Goal: Task Accomplishment & Management: Use online tool/utility

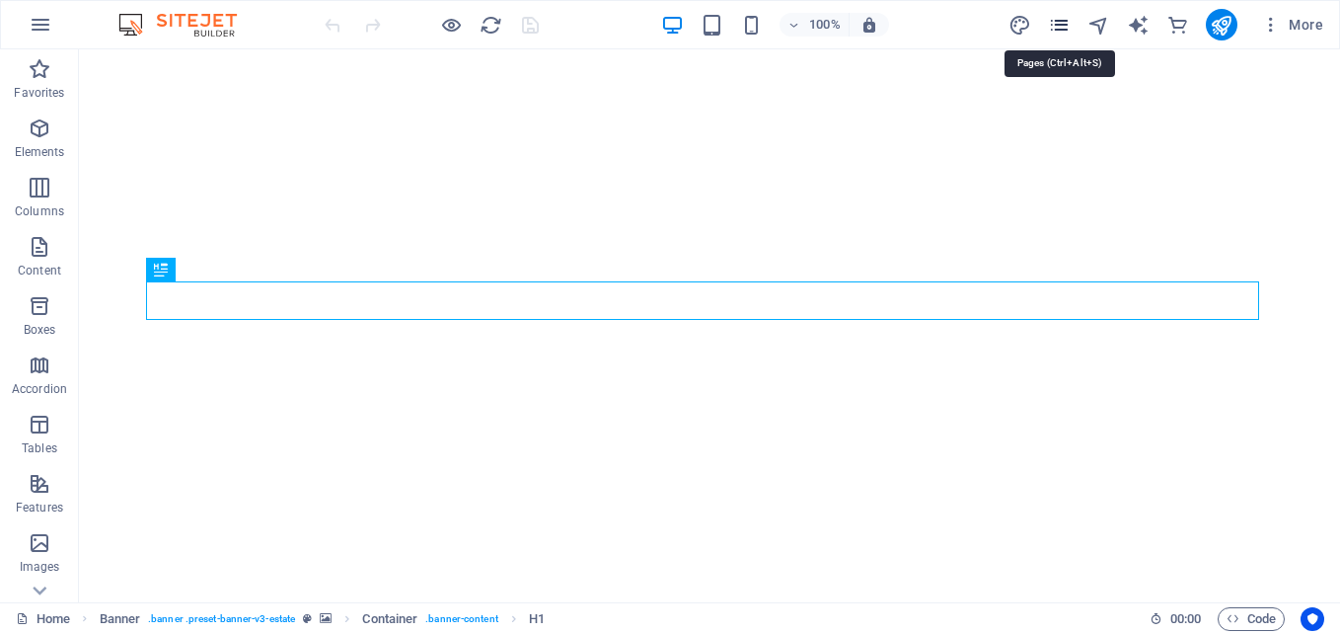
click at [1066, 18] on icon "pages" at bounding box center [1059, 25] width 23 height 23
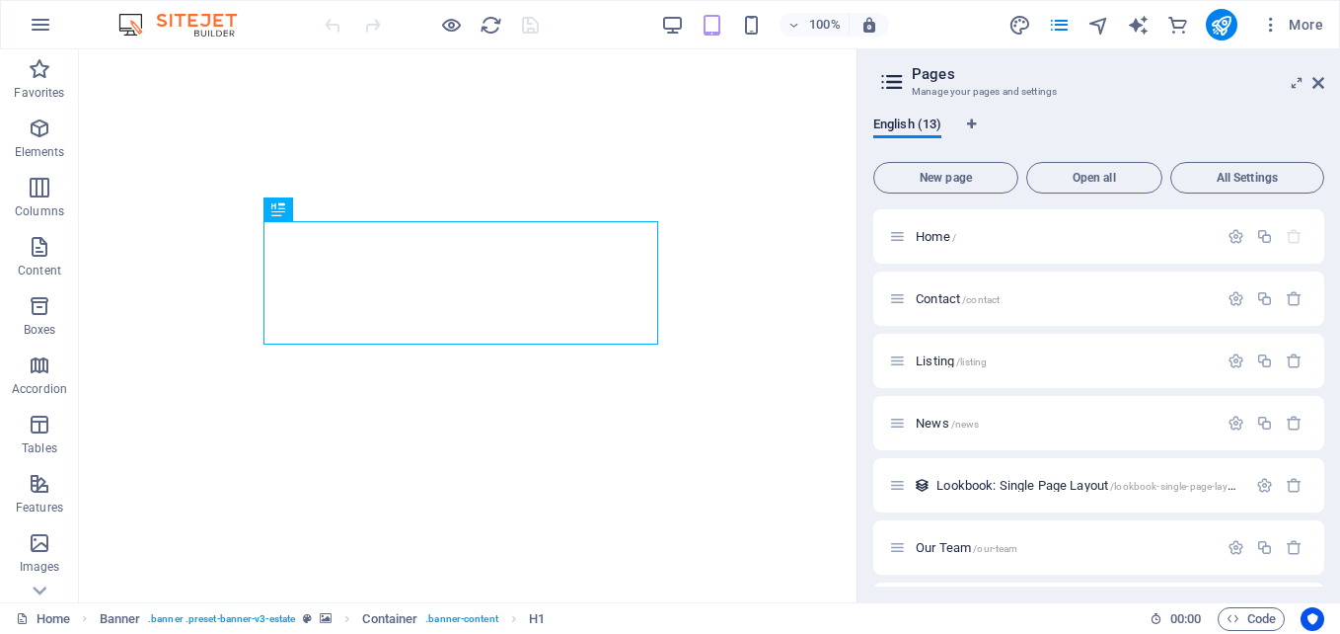
click at [973, 14] on div "100% More" at bounding box center [826, 25] width 1011 height 32
click at [927, 421] on span "News /news" at bounding box center [947, 423] width 63 height 15
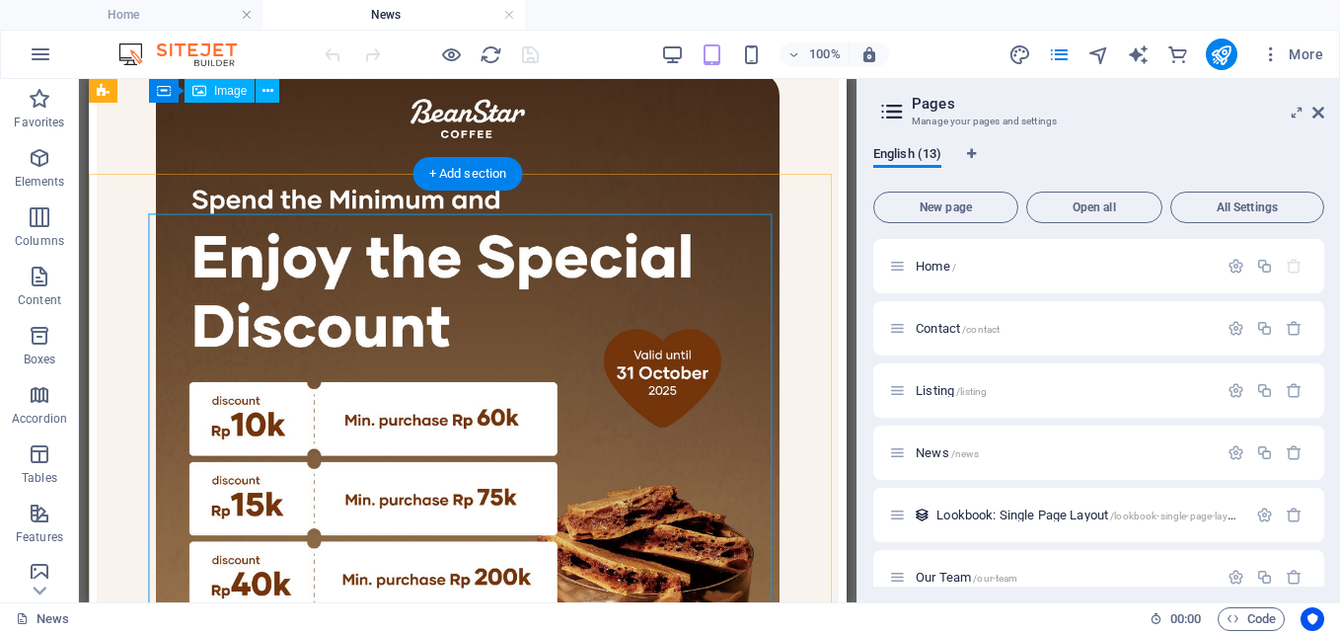
scroll to position [4442, 0]
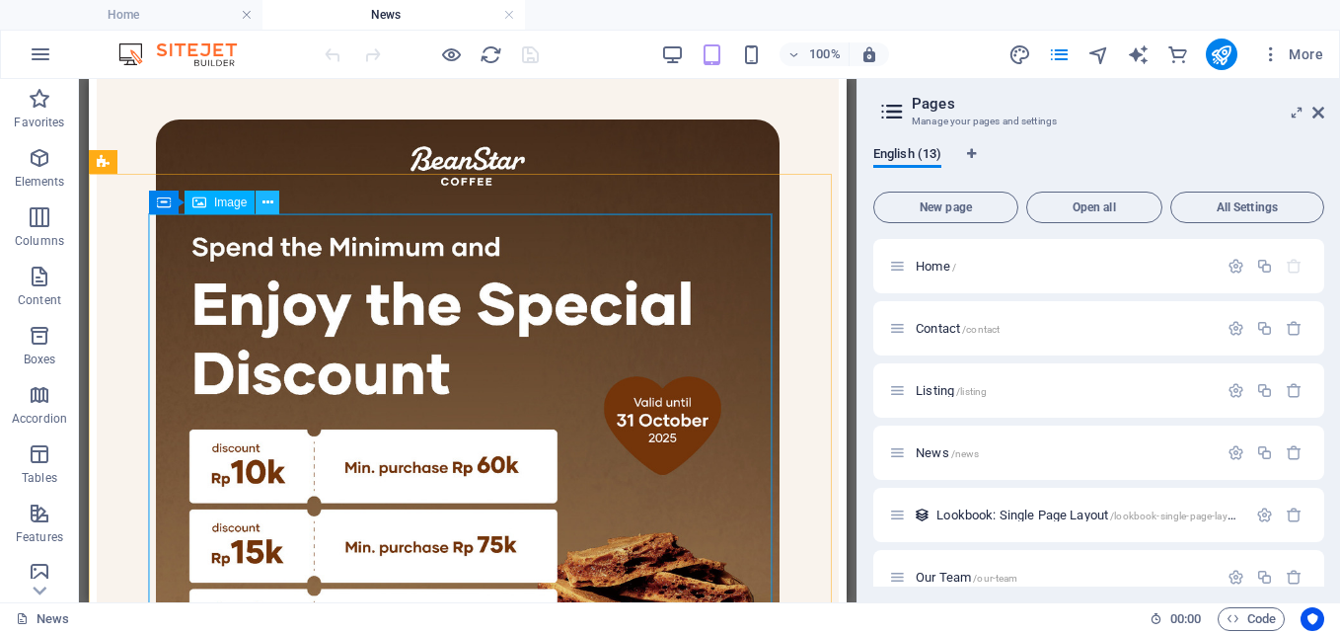
click at [270, 195] on icon at bounding box center [268, 202] width 11 height 21
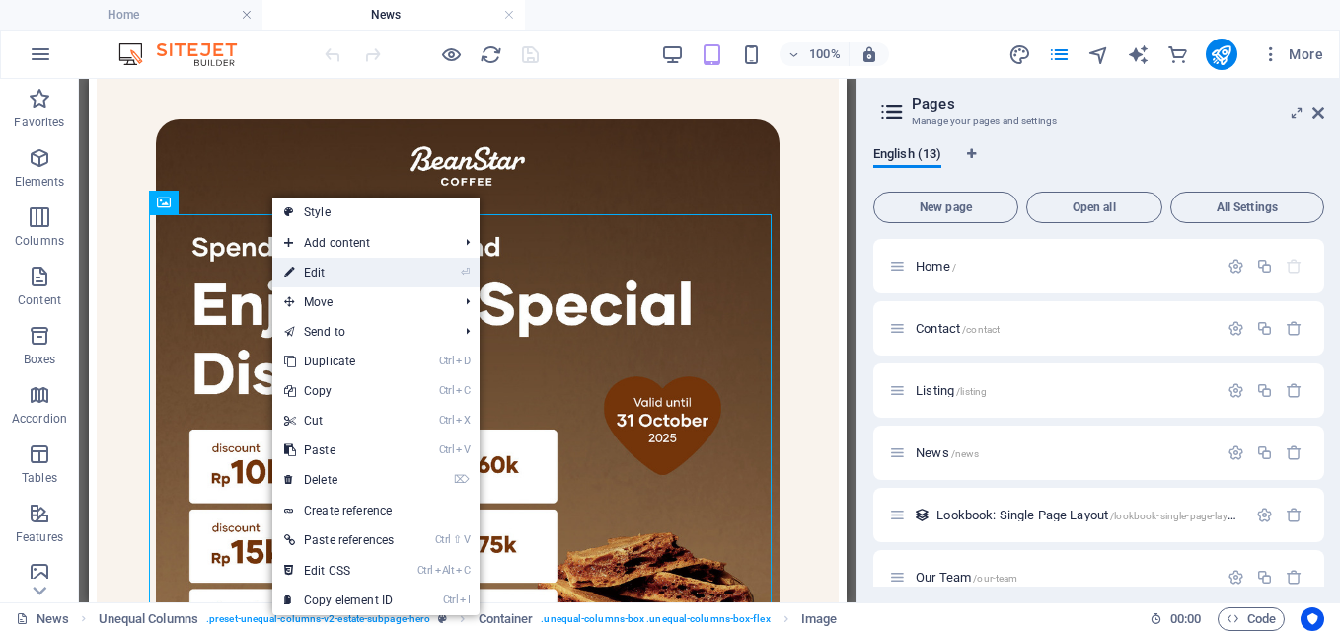
click at [316, 275] on link "⏎ Edit" at bounding box center [338, 273] width 133 height 30
select select "%"
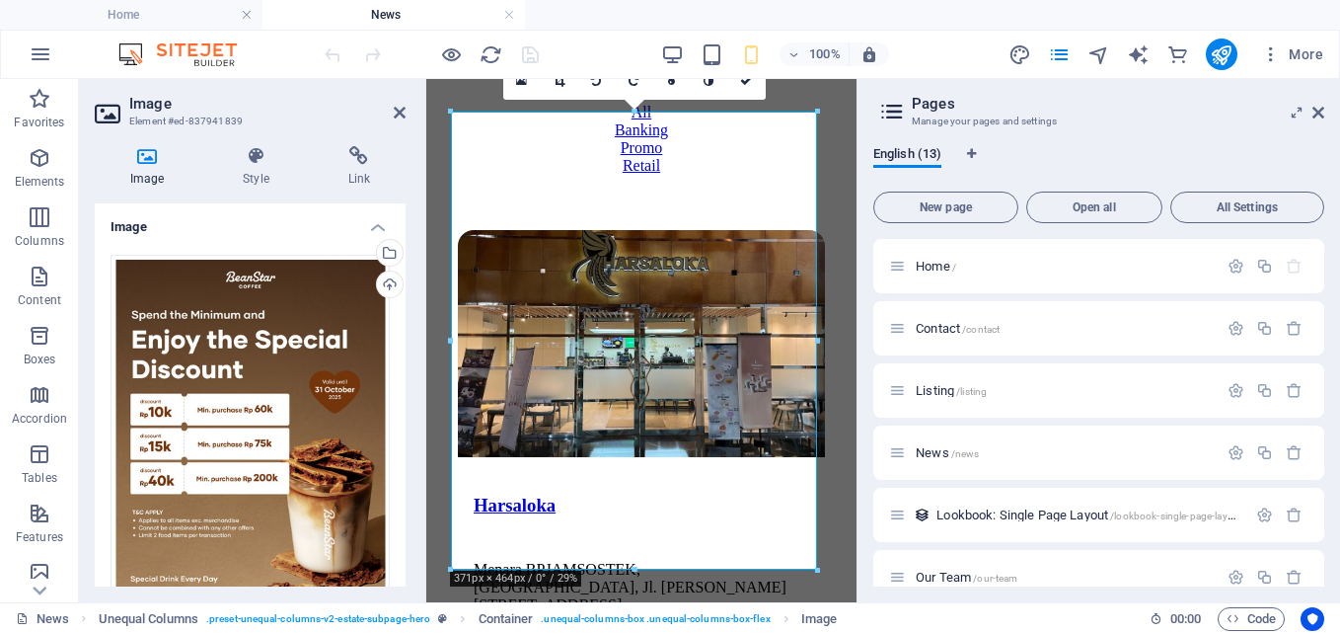
scroll to position [3478, 0]
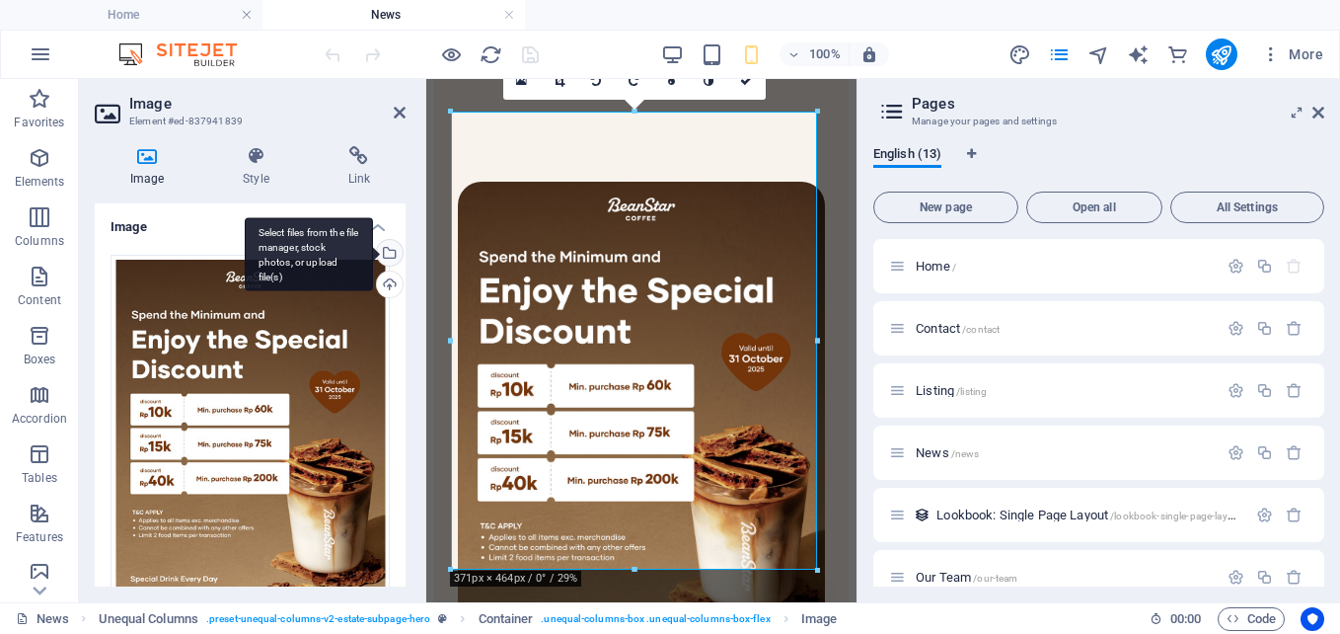
click at [373, 255] on div "Select files from the file manager, stock photos, or upload file(s)" at bounding box center [309, 254] width 128 height 74
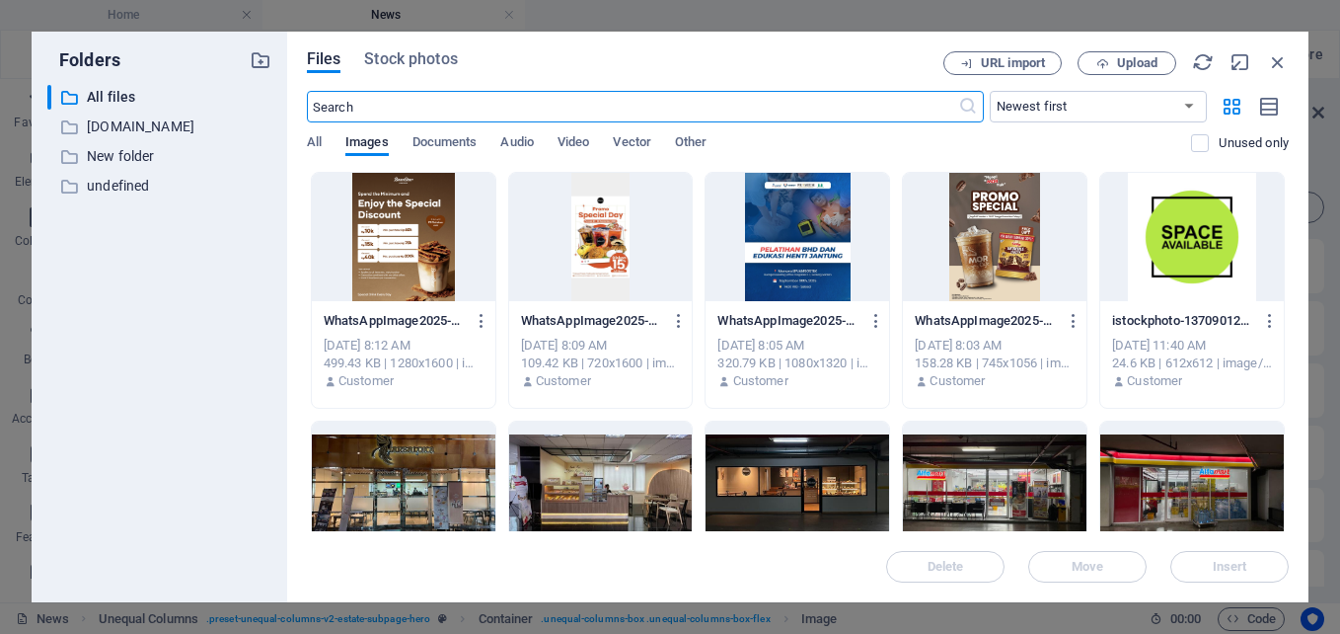
scroll to position [0, 0]
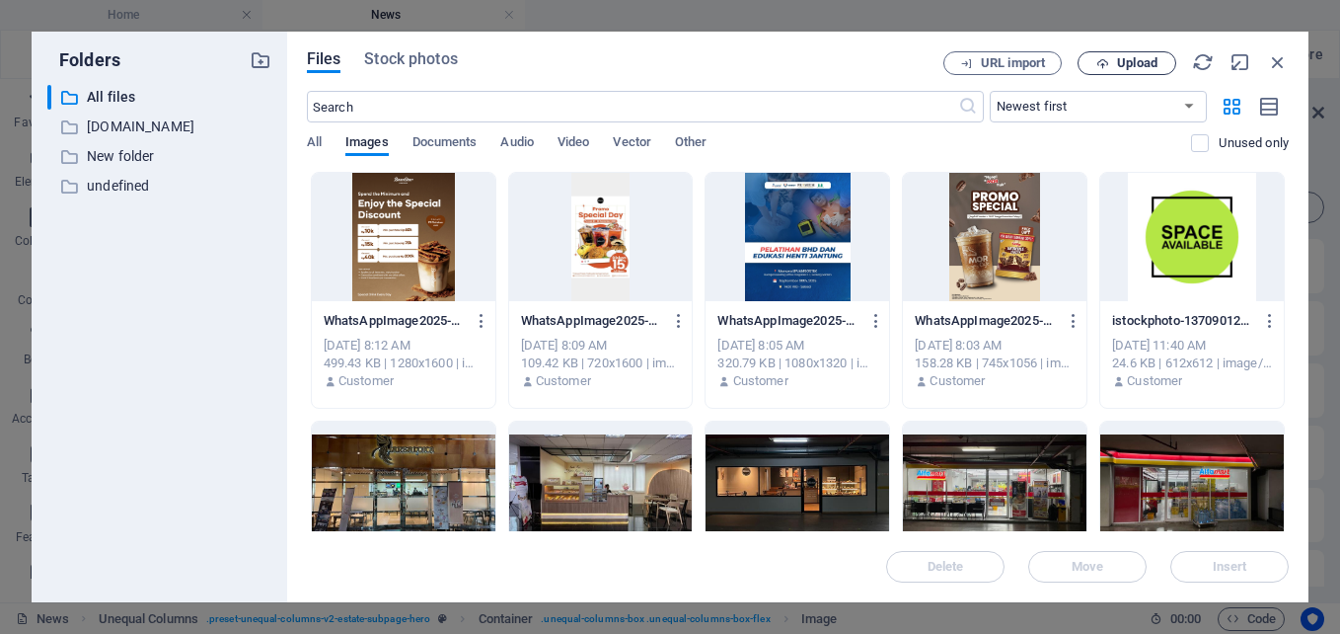
click at [1112, 58] on span "Upload" at bounding box center [1127, 63] width 81 height 13
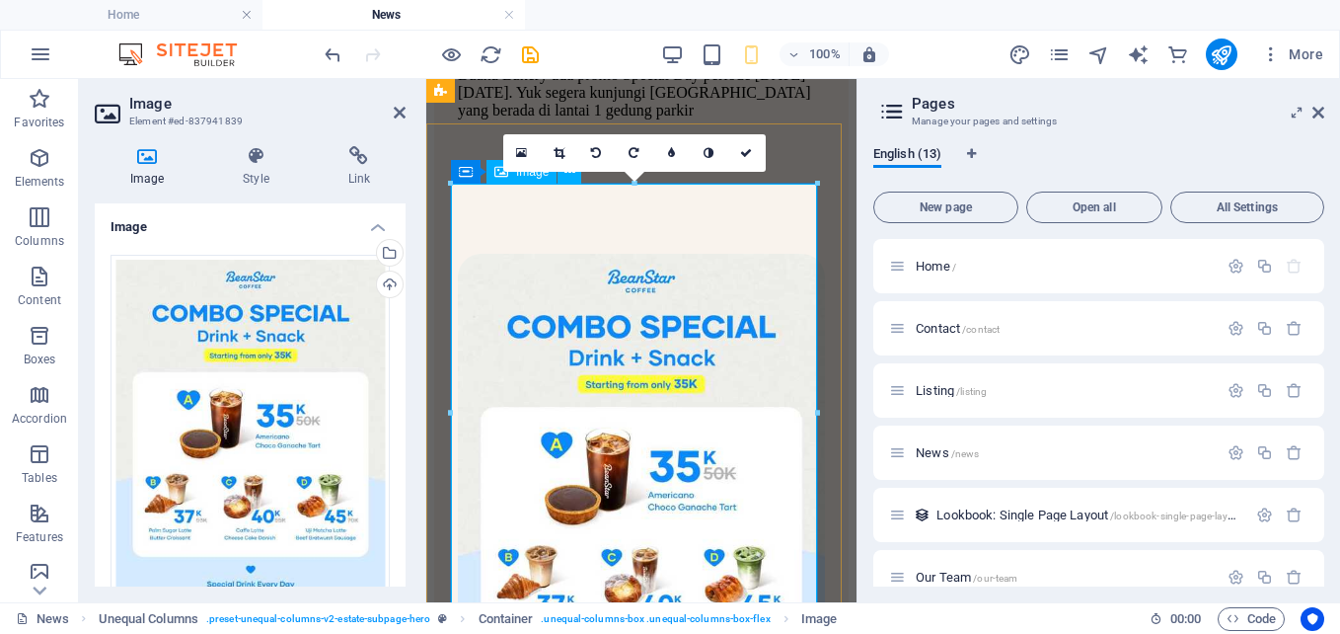
scroll to position [3380, 0]
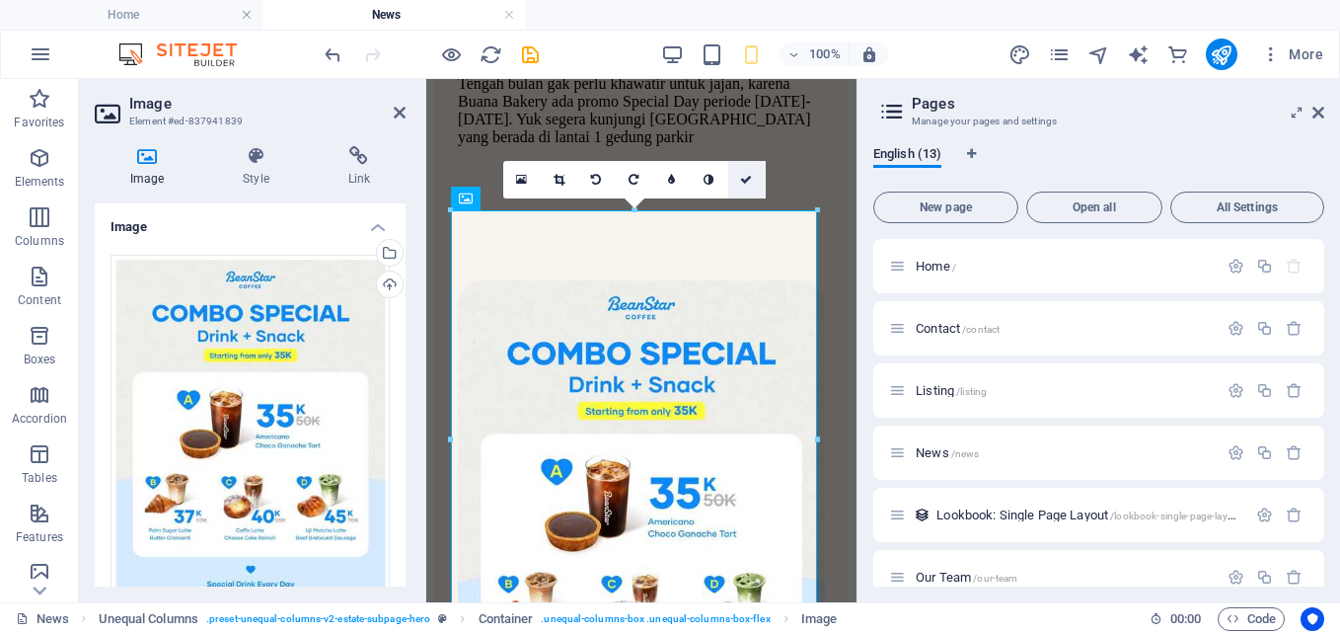
click at [745, 186] on icon at bounding box center [746, 180] width 12 height 12
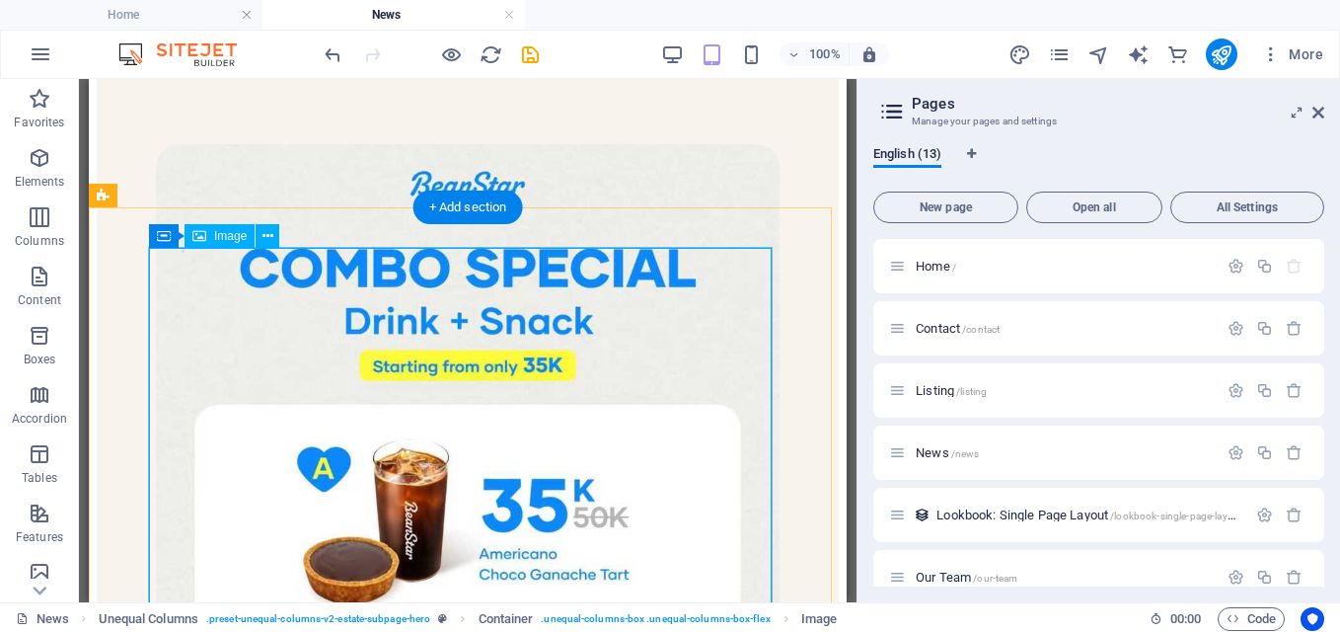
scroll to position [4408, 0]
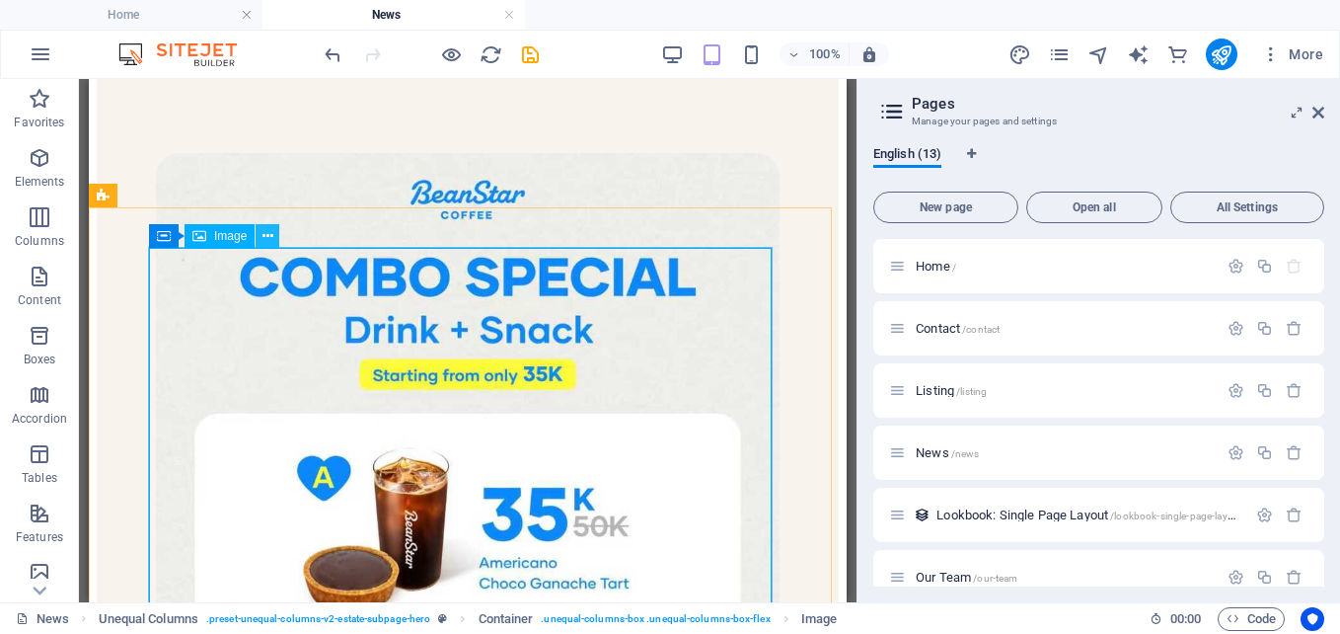
click at [269, 233] on icon at bounding box center [268, 236] width 11 height 21
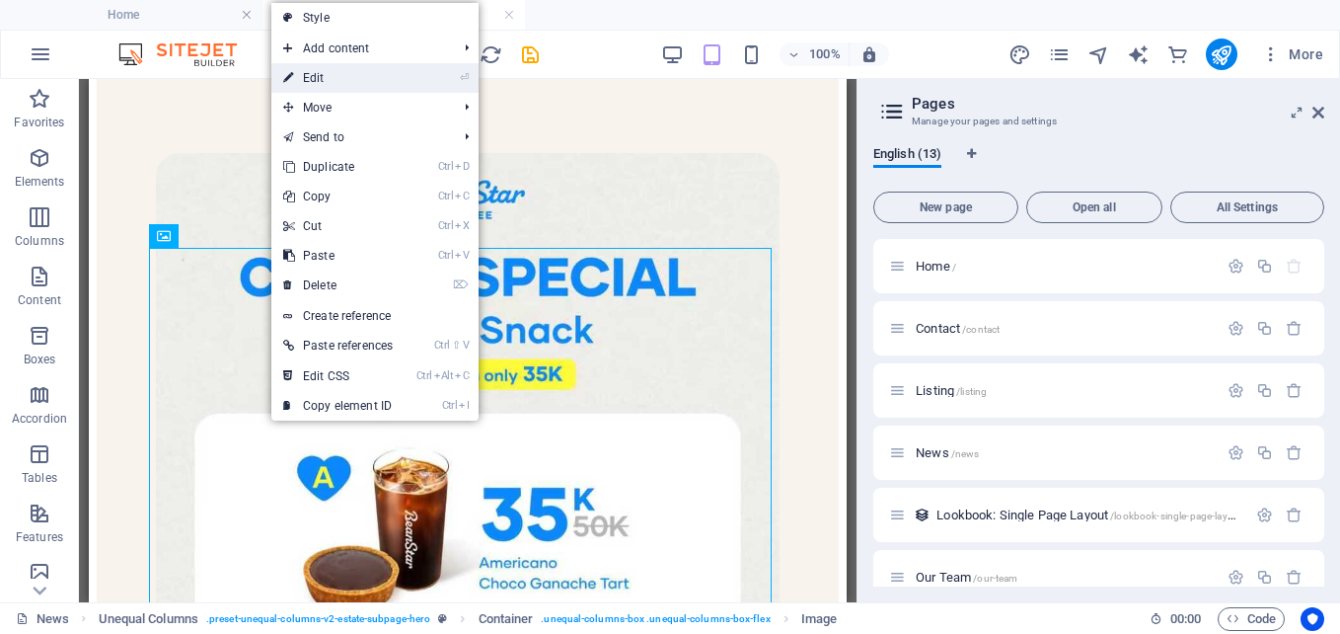
click at [347, 74] on link "⏎ Edit" at bounding box center [337, 78] width 133 height 30
select select "%"
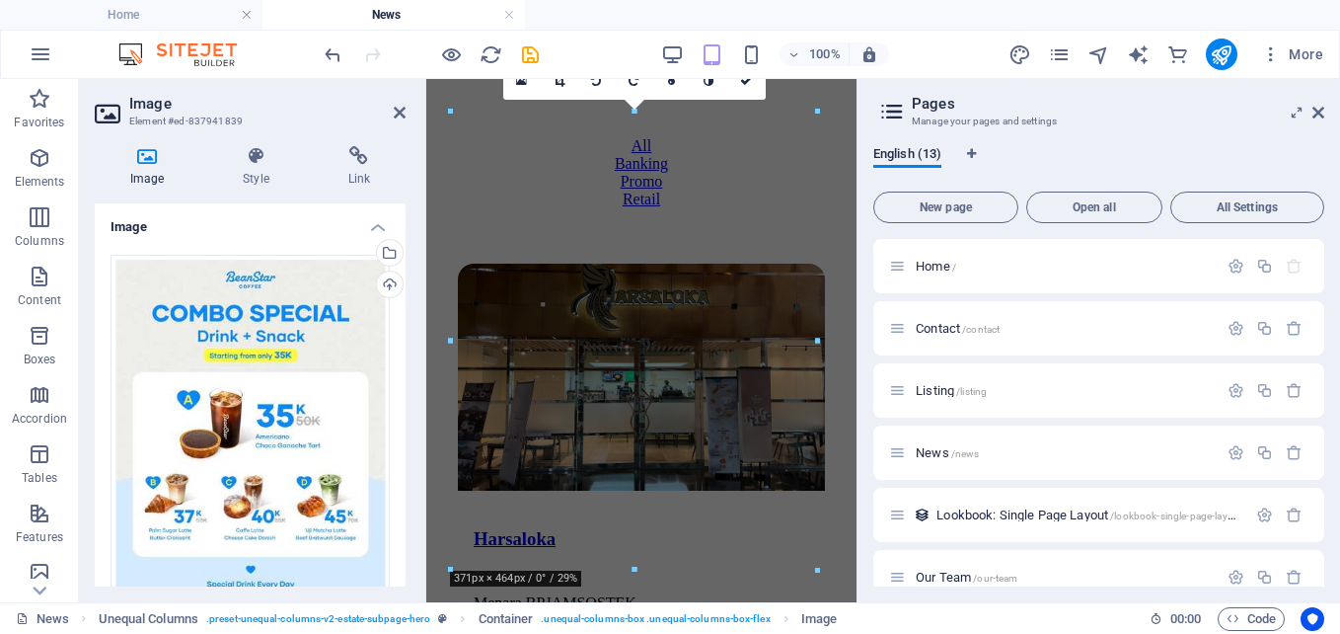
scroll to position [3478, 0]
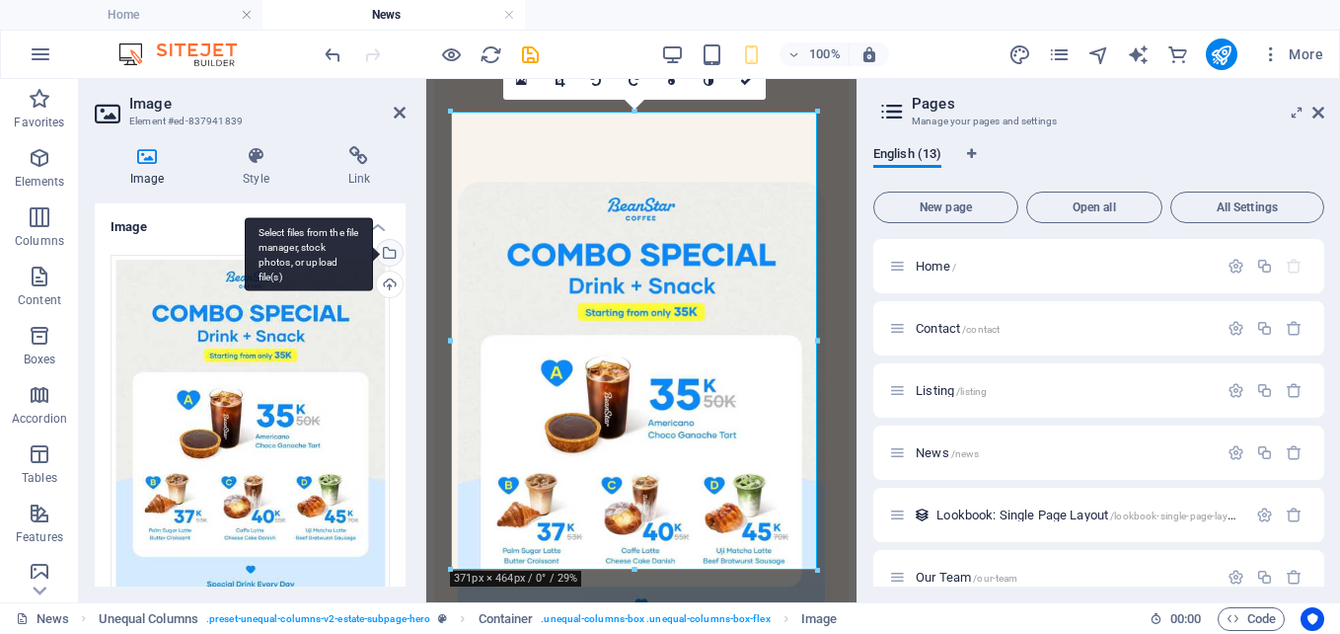
click at [388, 250] on div "Select files from the file manager, stock photos, or upload file(s)" at bounding box center [388, 255] width 30 height 30
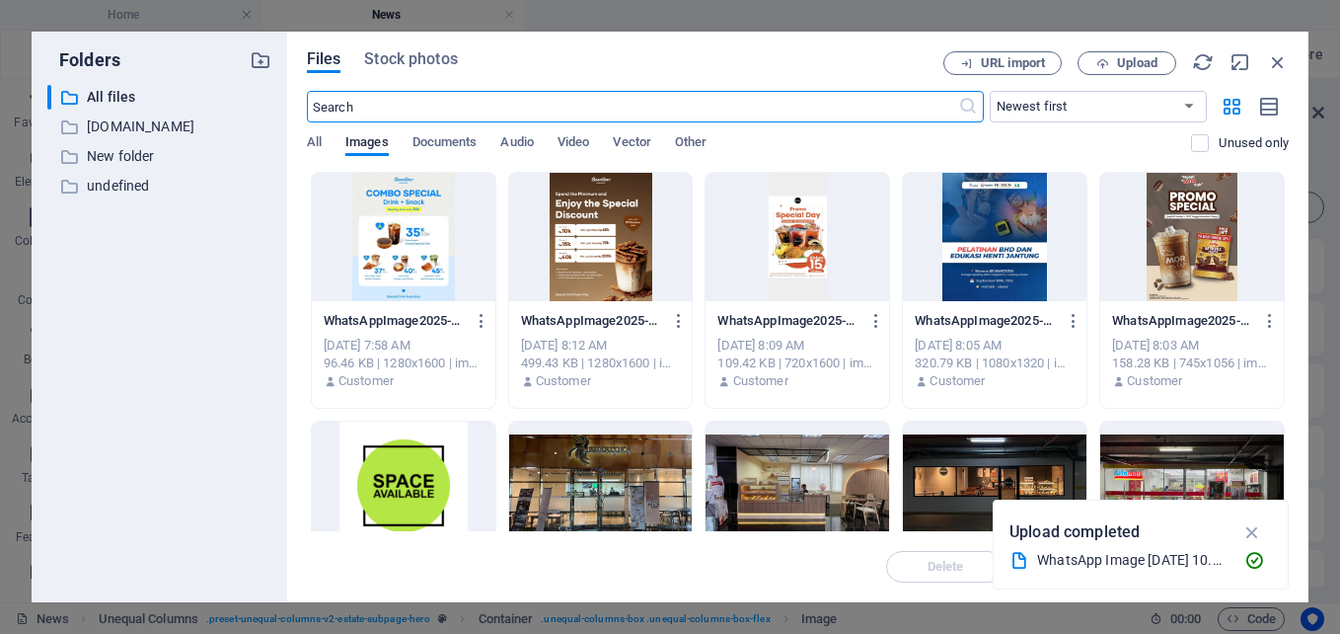
scroll to position [0, 0]
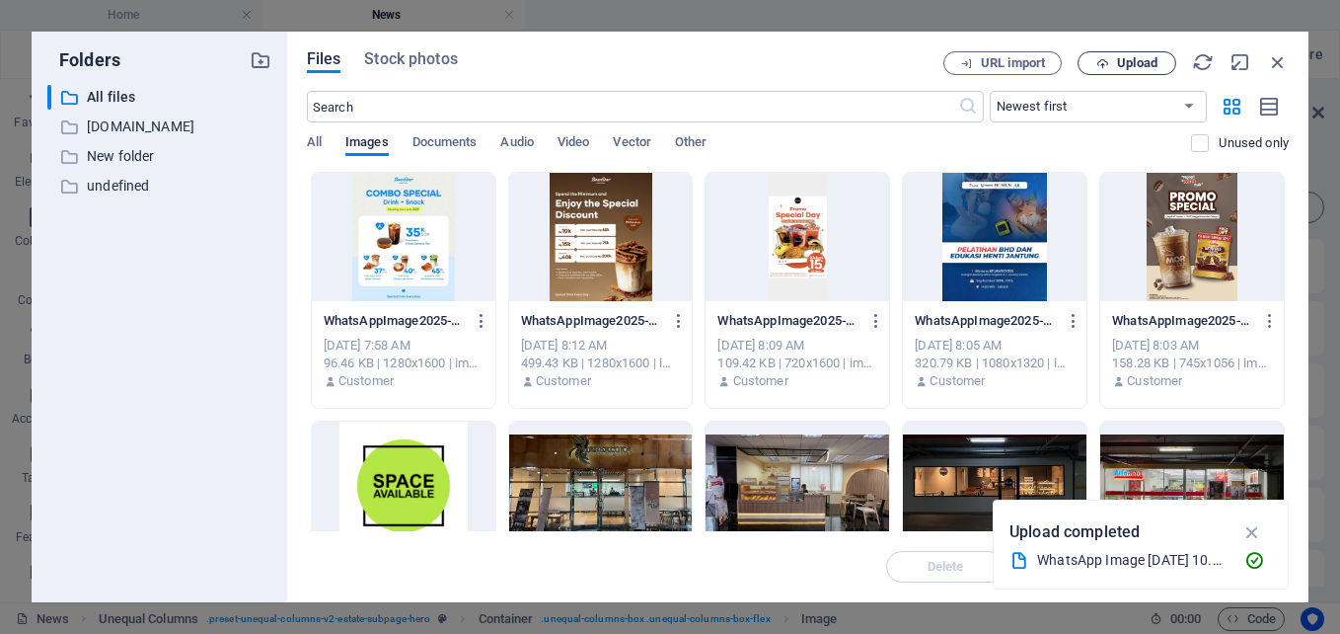
click at [1114, 58] on span "Upload" at bounding box center [1127, 63] width 81 height 13
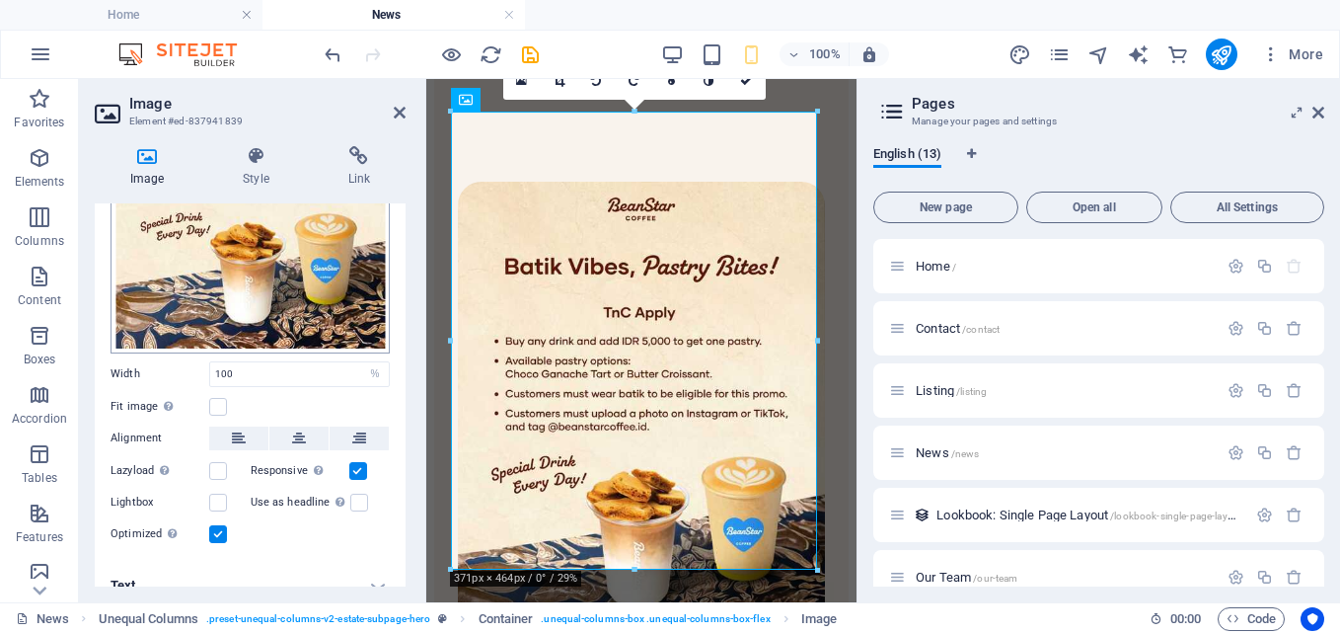
scroll to position [266, 0]
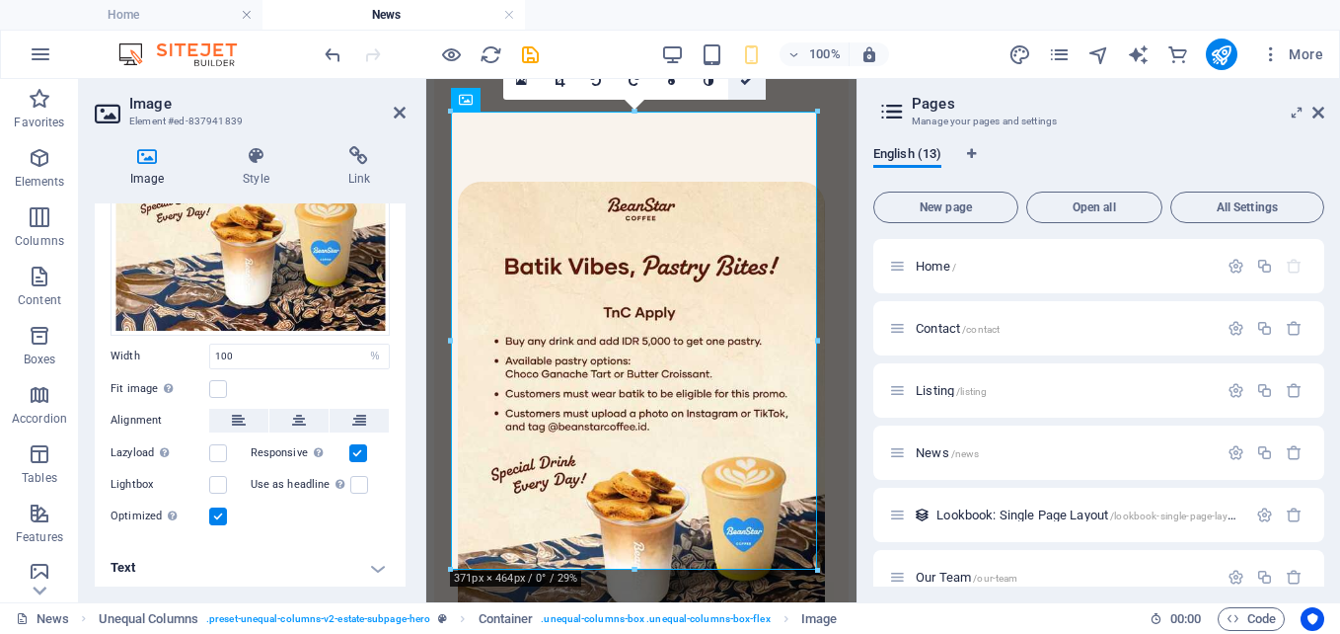
click at [741, 83] on icon at bounding box center [746, 81] width 12 height 12
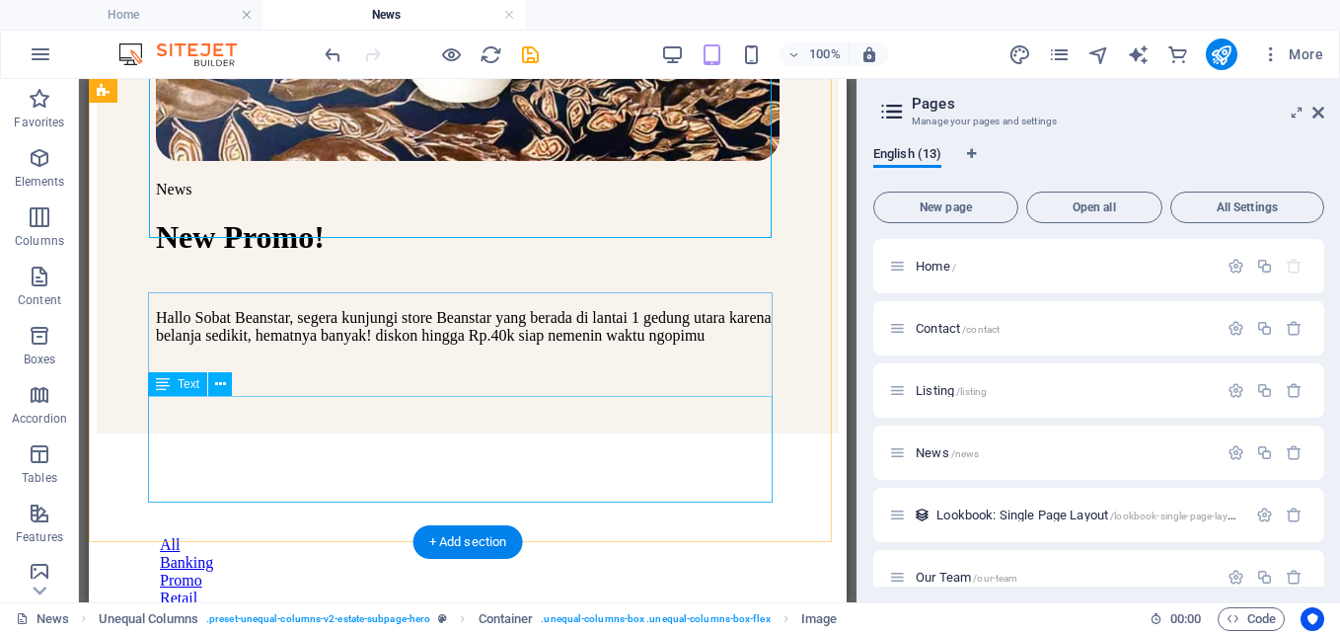
scroll to position [5198, 0]
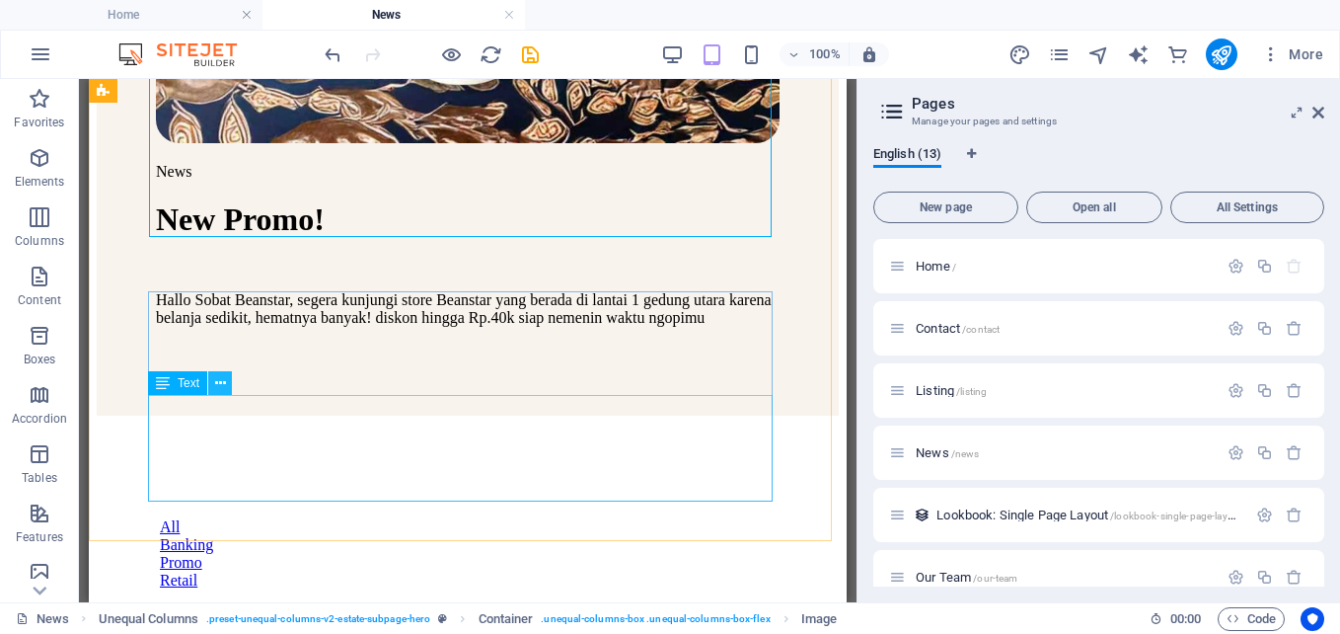
click at [217, 382] on icon at bounding box center [220, 383] width 11 height 21
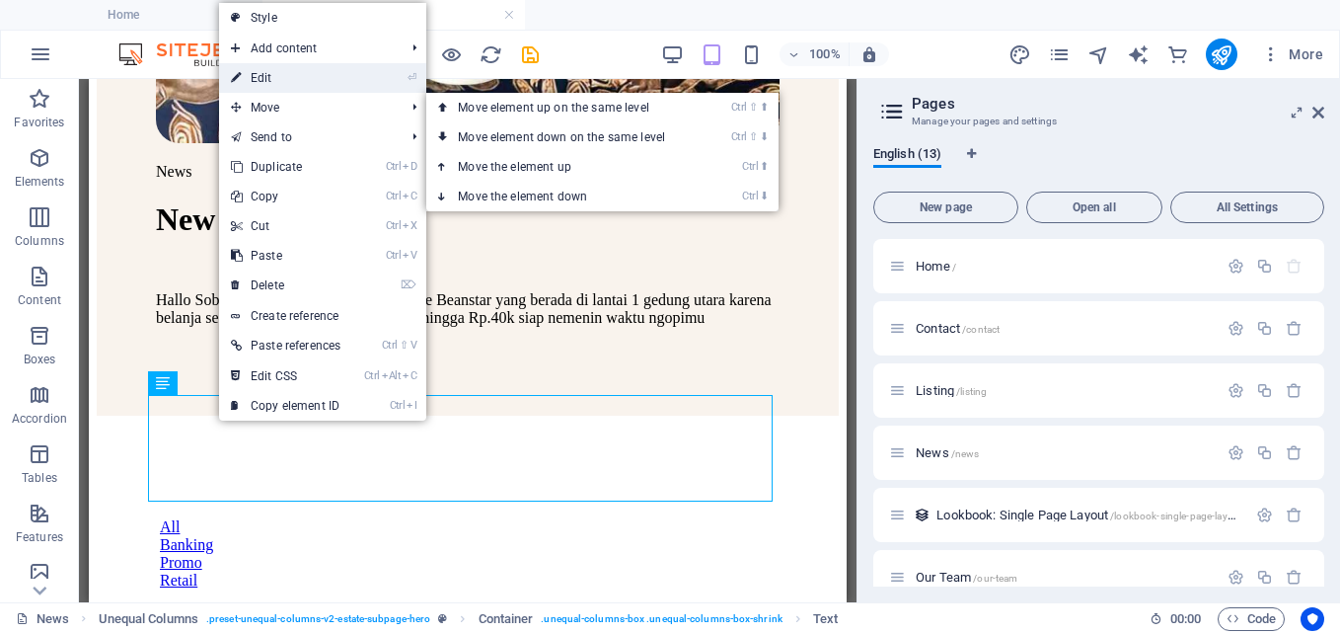
click at [324, 77] on link "⏎ Edit" at bounding box center [285, 78] width 133 height 30
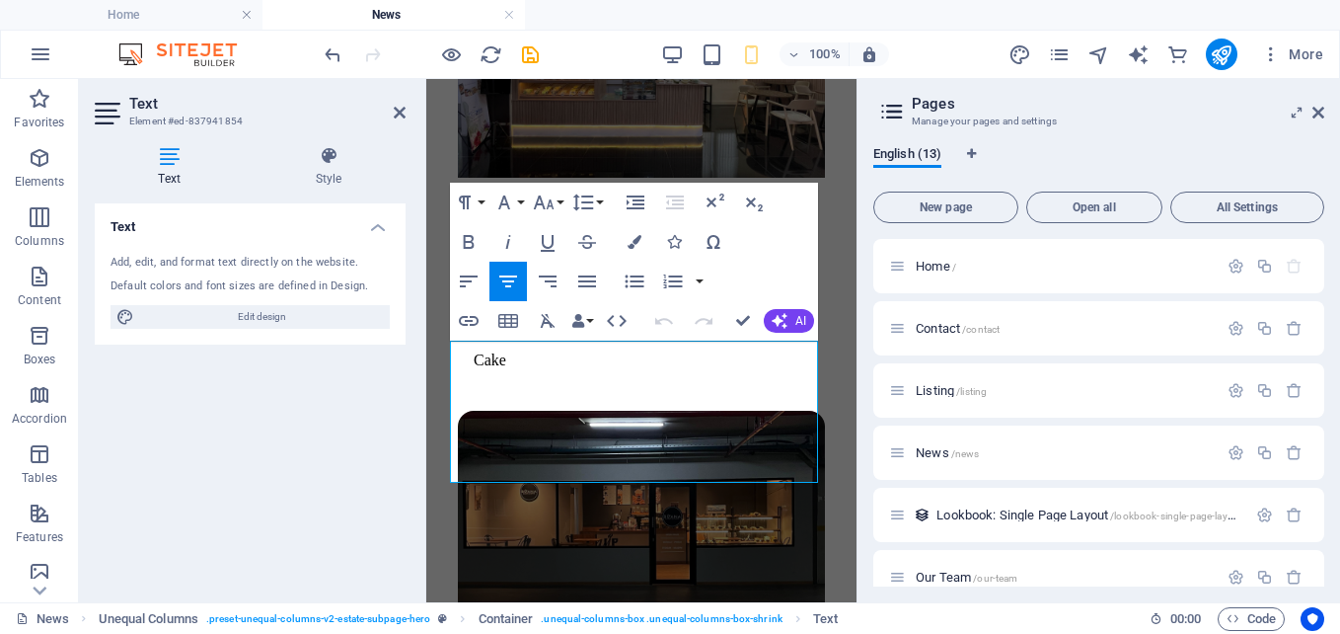
scroll to position [3832, 0]
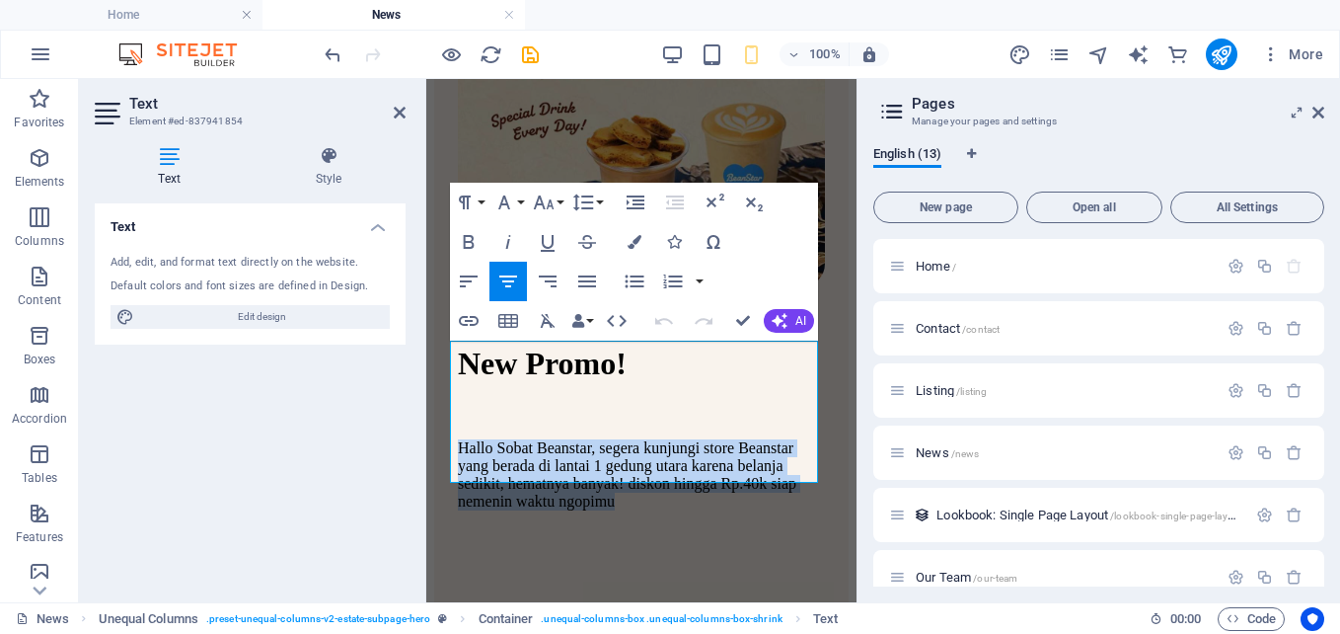
drag, startPoint x: 634, startPoint y: 429, endPoint x: 812, endPoint y: 391, distance: 182.8
click at [426, 312] on html "Menara BPJamsostek Home Listing News Our Team Contact New New Promo 💫HARI SENIN…" at bounding box center [641, 127] width 430 height 7760
drag, startPoint x: 742, startPoint y: 457, endPoint x: 643, endPoint y: 359, distance: 139.6
click at [643, 439] on p "Hallo Sobat Beanstar, segera kunjungi store Beanstar yang berada di lantai 1 ge…" at bounding box center [641, 474] width 367 height 71
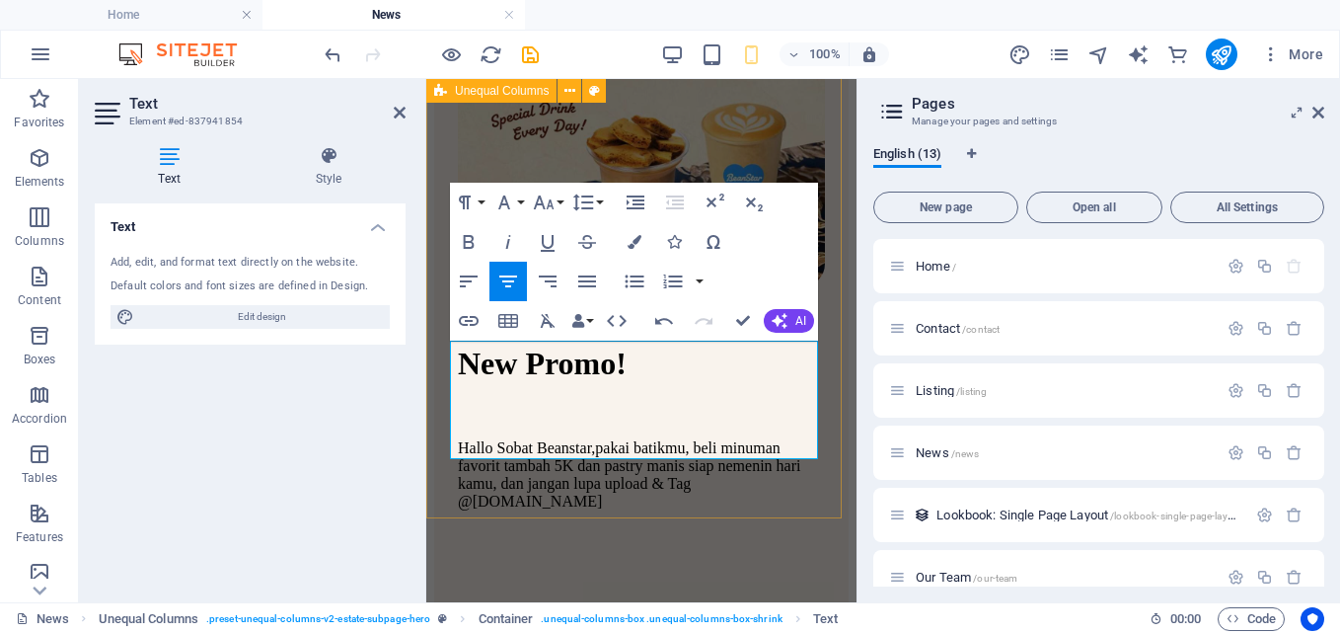
click at [654, 503] on div "News New Promo! Hallo Sobat Beanstar,pakai batikmu, beli minuman favorit tambah…" at bounding box center [641, 194] width 415 height 850
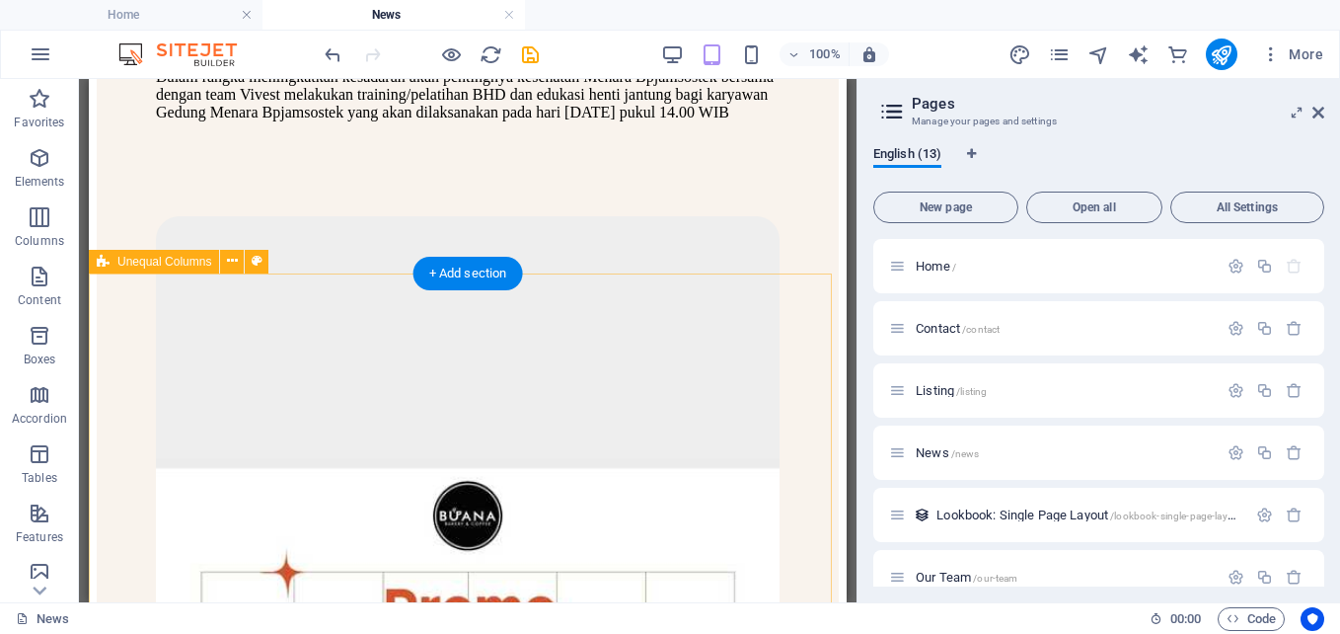
scroll to position [2640, 0]
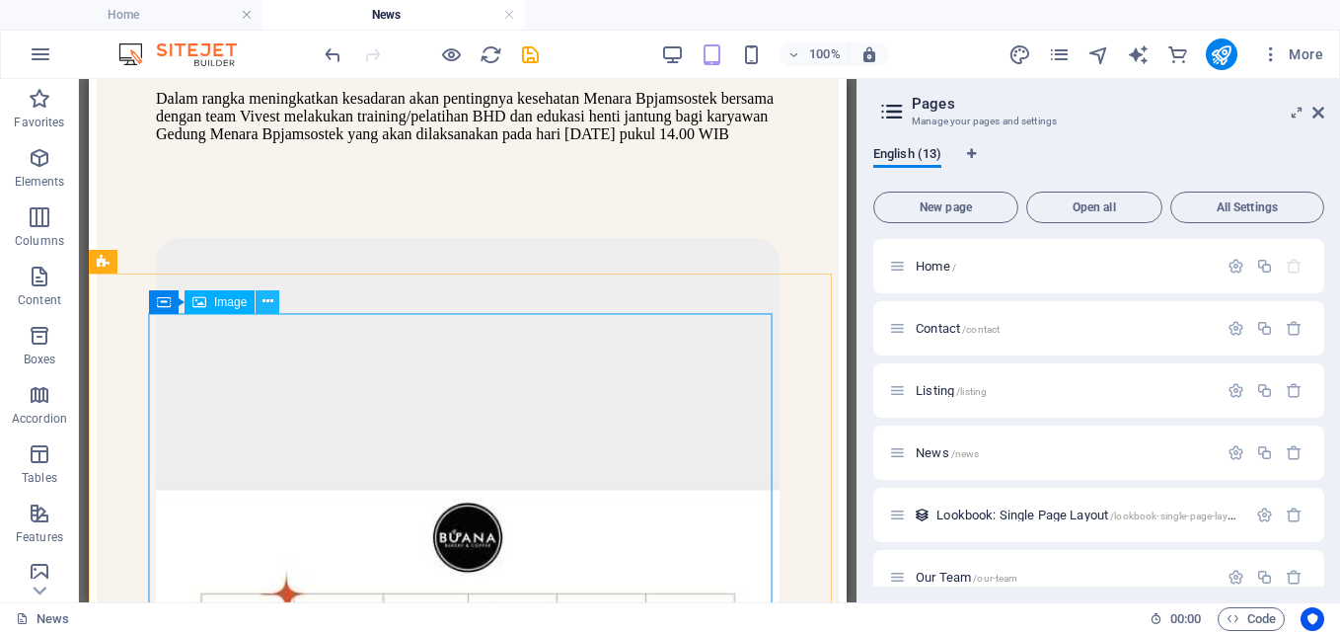
click at [273, 298] on button at bounding box center [268, 302] width 24 height 24
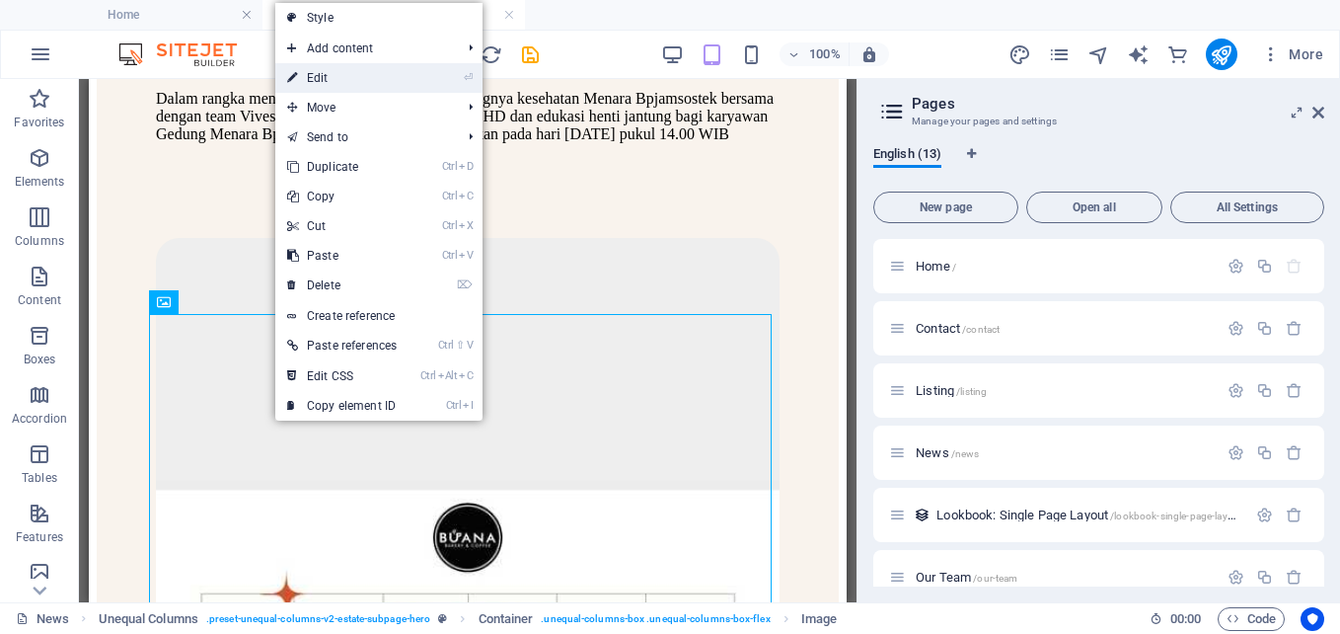
click at [348, 70] on link "⏎ Edit" at bounding box center [341, 78] width 133 height 30
select select "%"
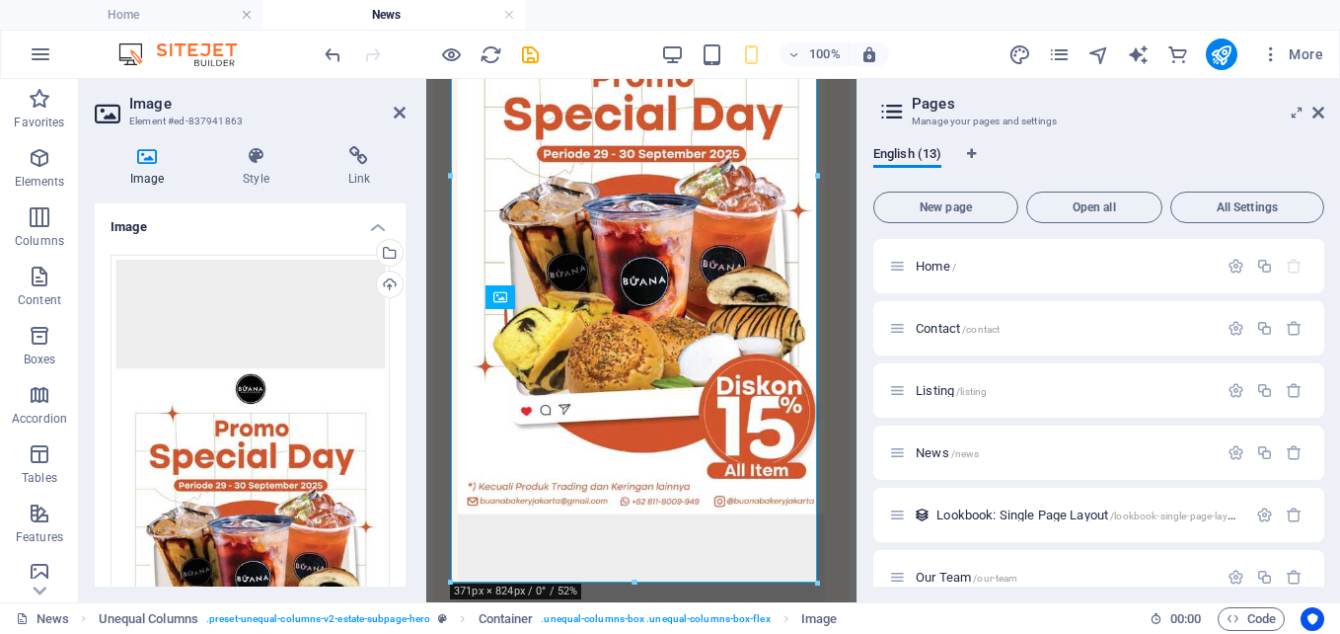
scroll to position [2644, 0]
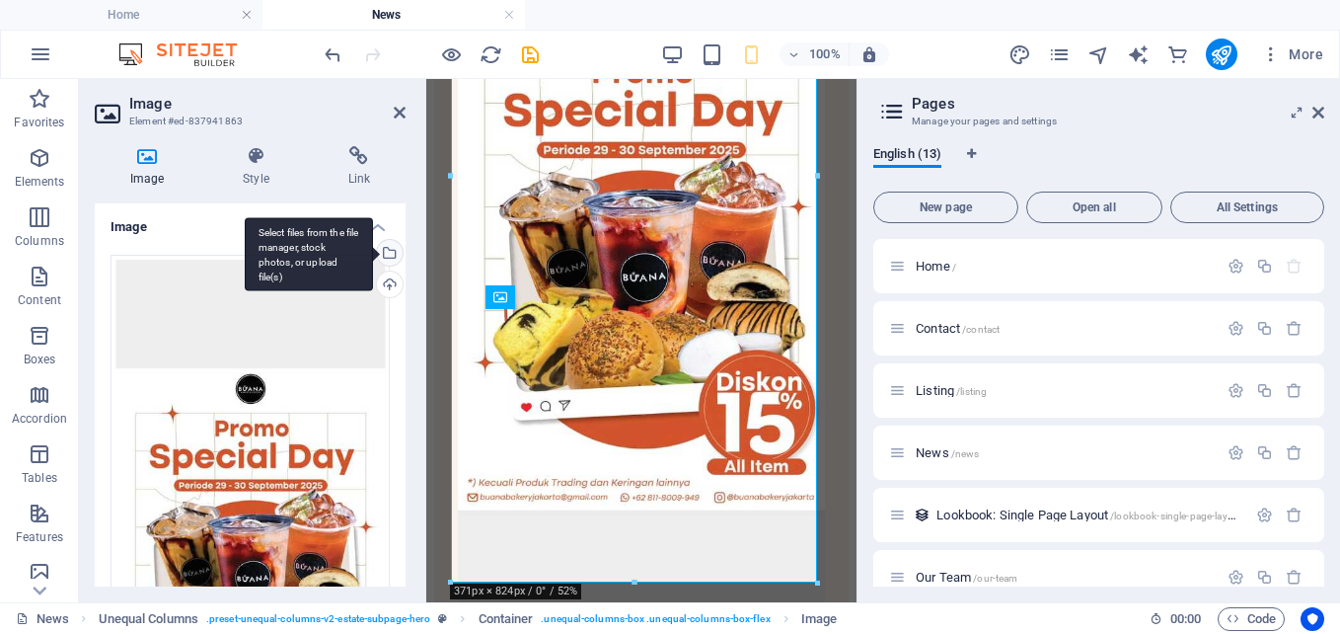
click at [388, 250] on div "Select files from the file manager, stock photos, or upload file(s)" at bounding box center [388, 255] width 30 height 30
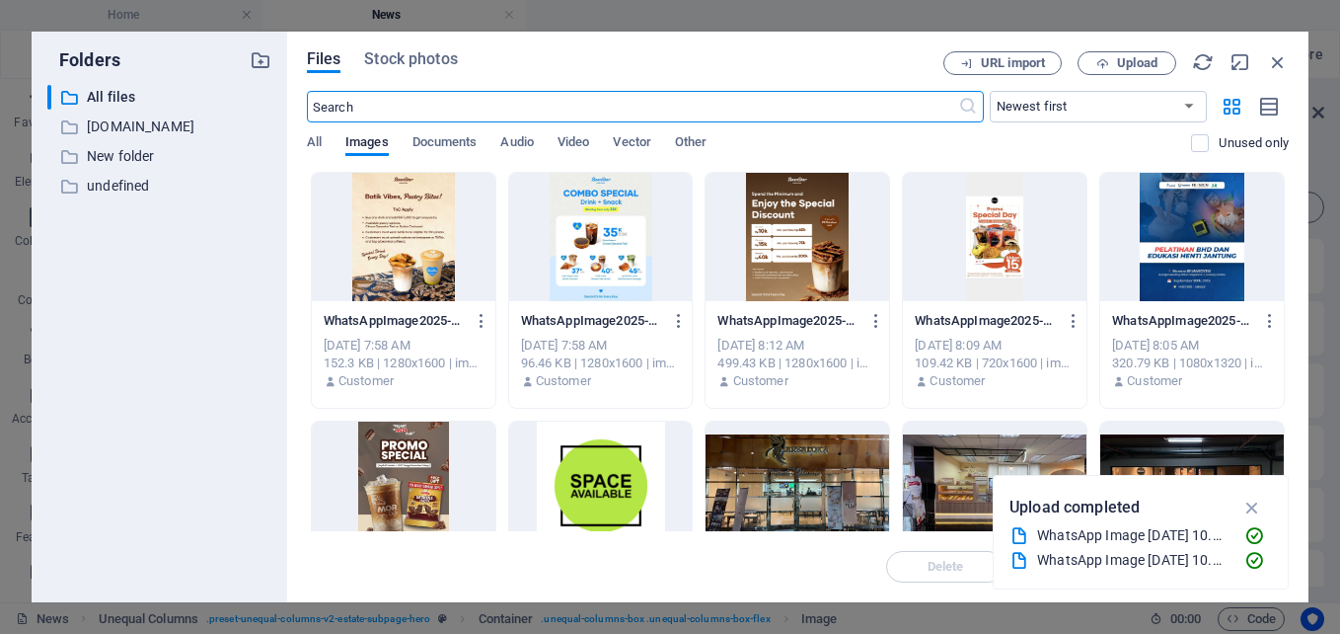
scroll to position [0, 0]
click at [1102, 62] on icon "button" at bounding box center [1103, 63] width 13 height 13
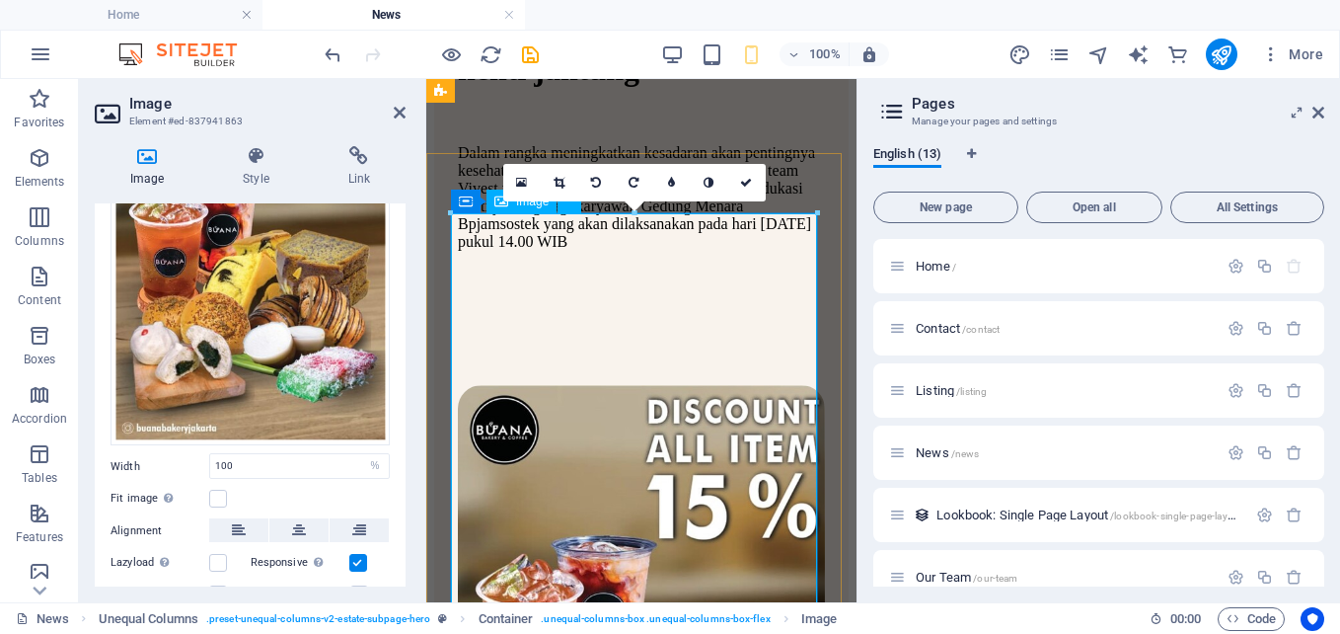
scroll to position [2085, 0]
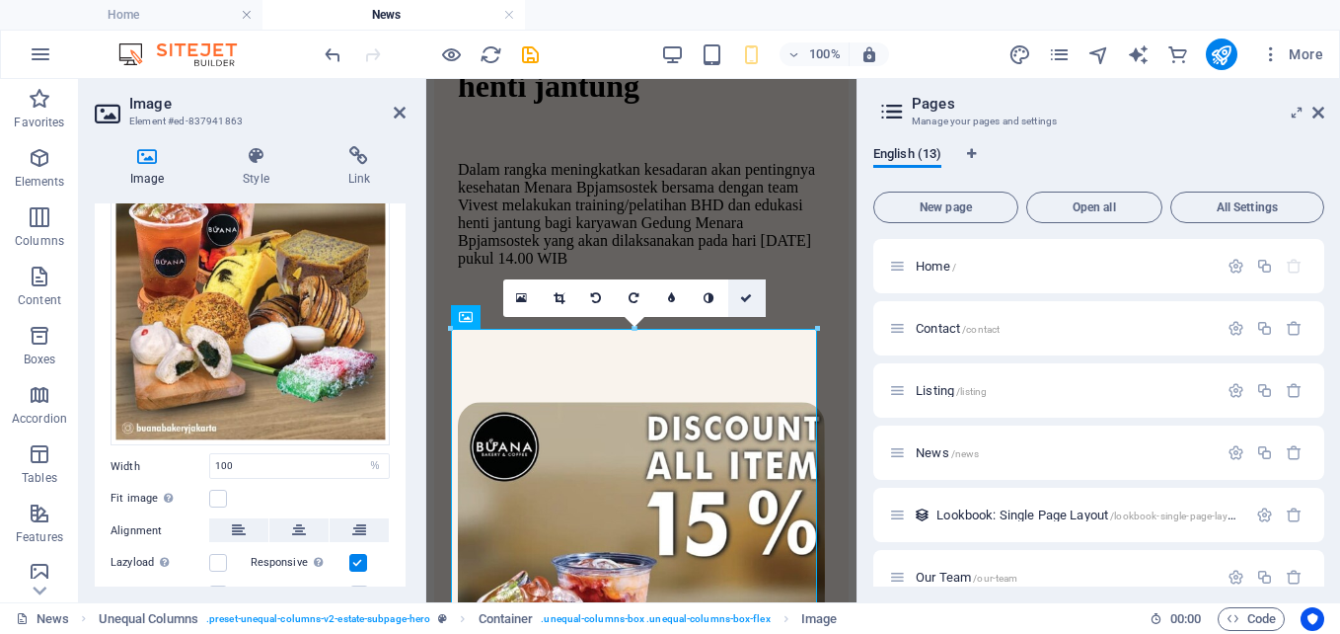
click at [750, 287] on link at bounding box center [747, 298] width 38 height 38
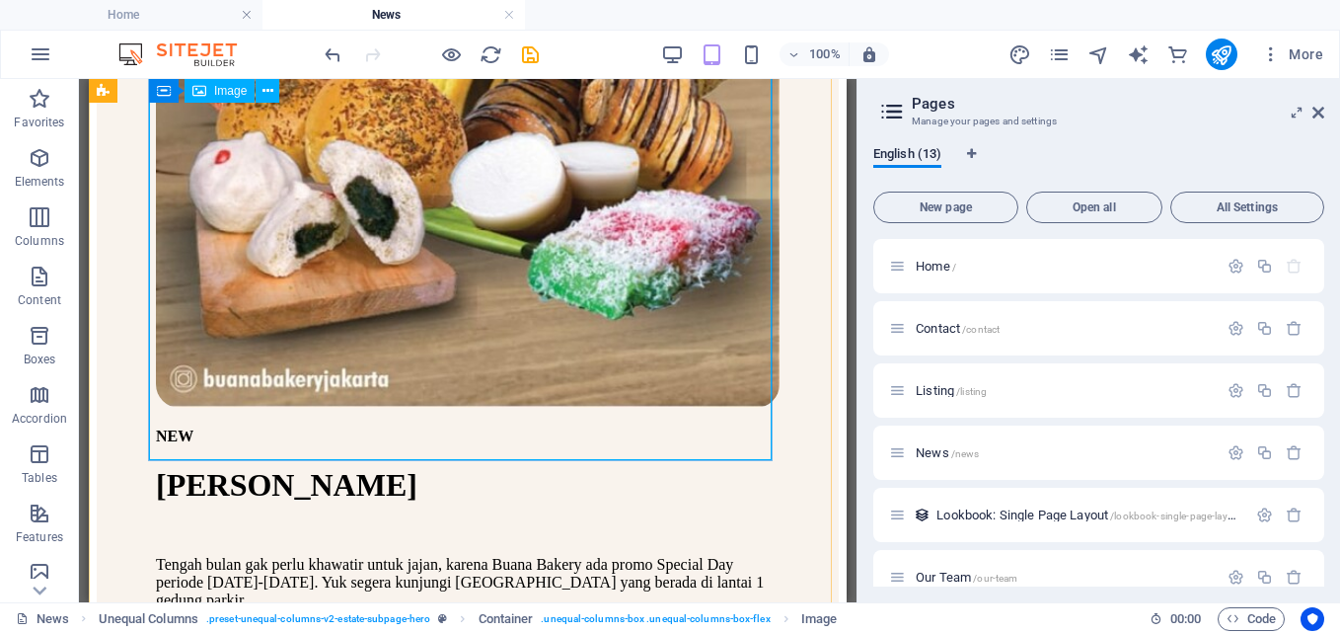
scroll to position [3545, 0]
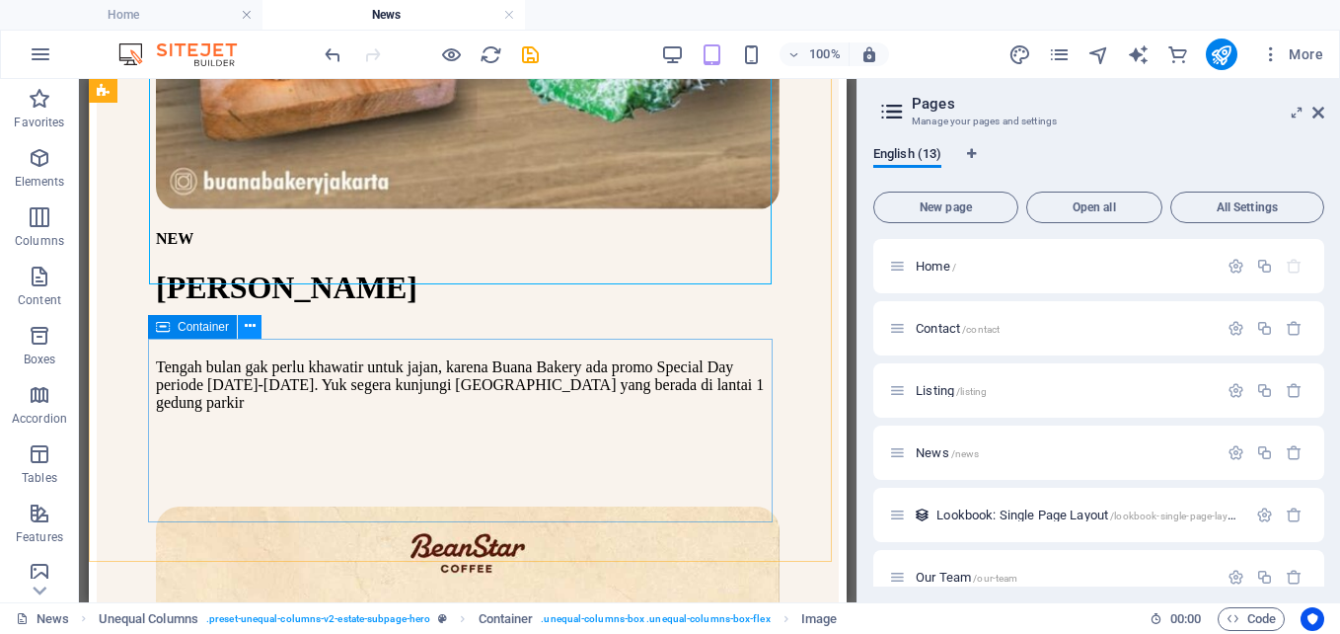
click at [249, 324] on icon at bounding box center [250, 326] width 11 height 21
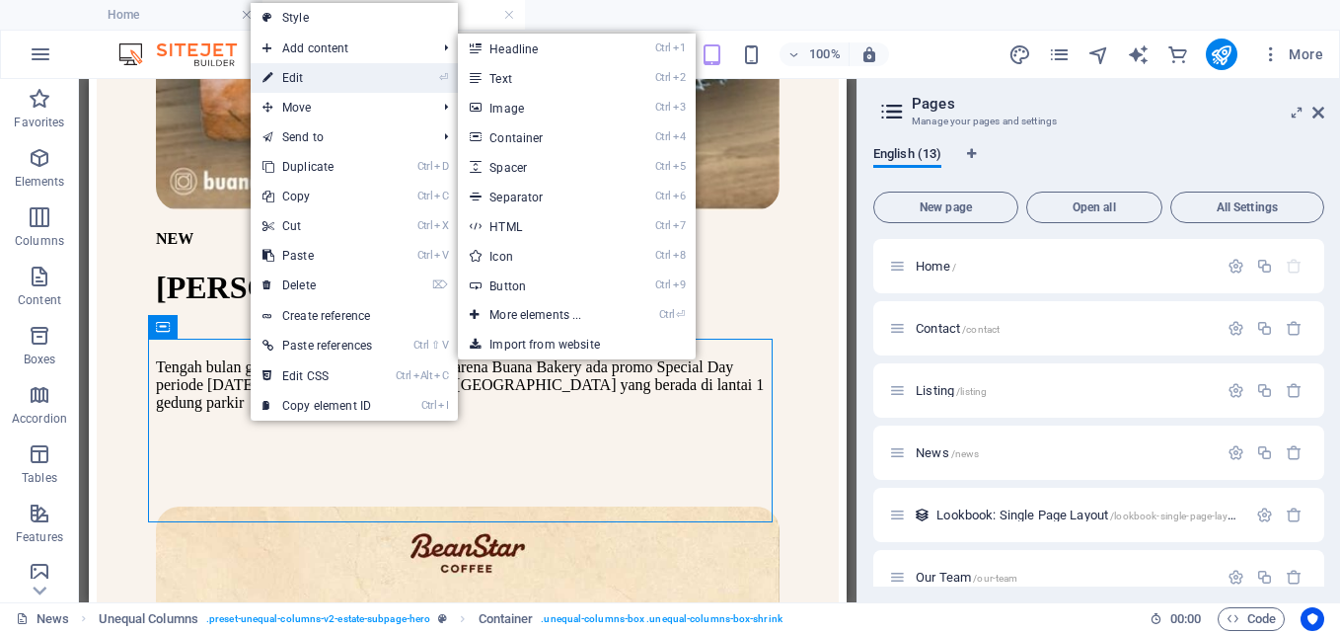
click at [321, 82] on link "⏎ Edit" at bounding box center [317, 78] width 133 height 30
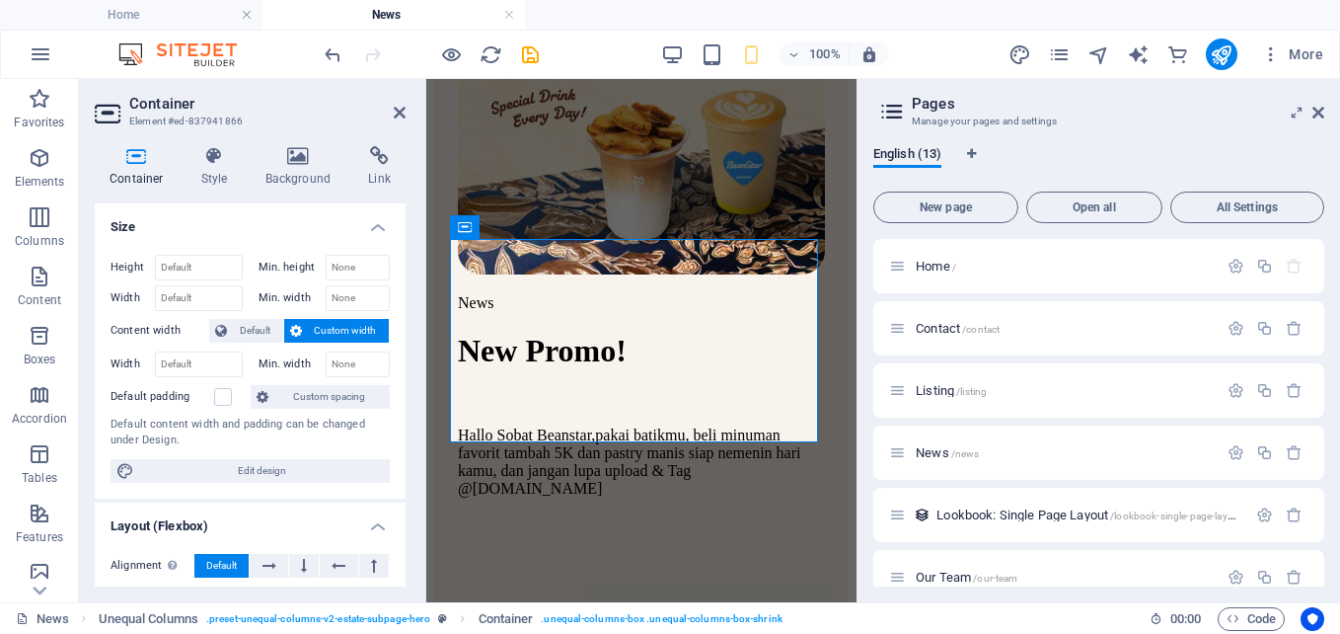
scroll to position [2729, 0]
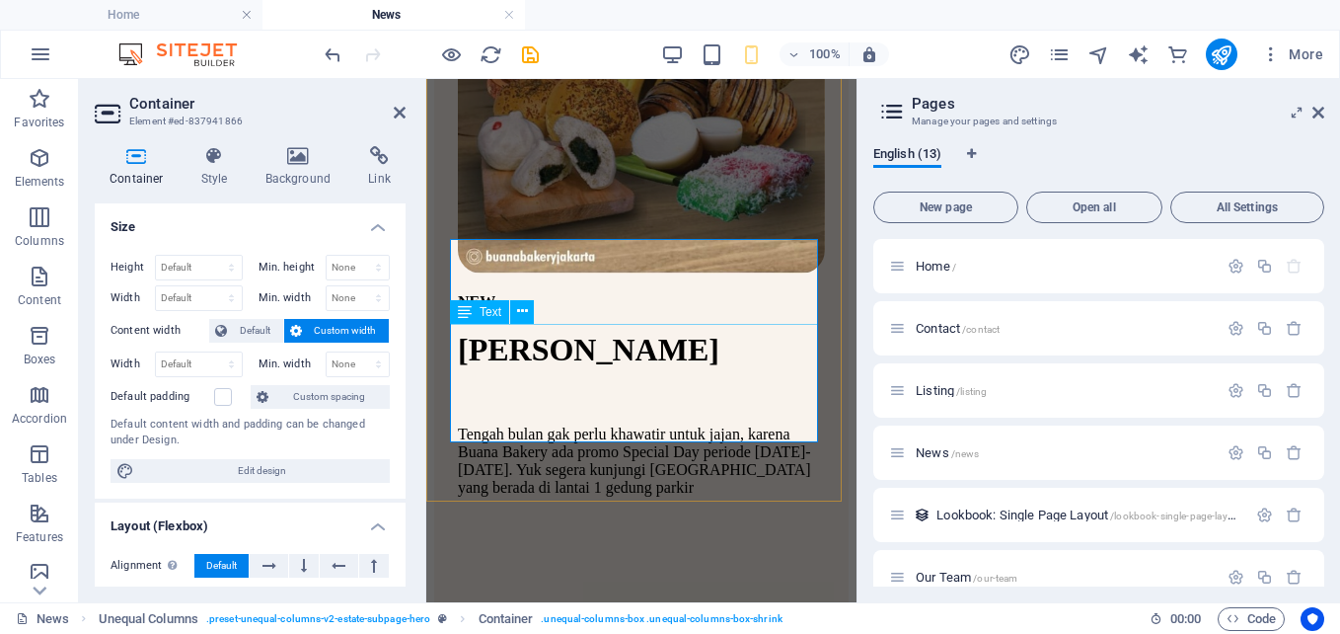
click at [722, 425] on div "Tengah bulan gak perlu khawatir untuk jajan, karena Buana Bakery ada promo Spec…" at bounding box center [641, 460] width 367 height 71
click at [520, 308] on icon at bounding box center [522, 311] width 11 height 21
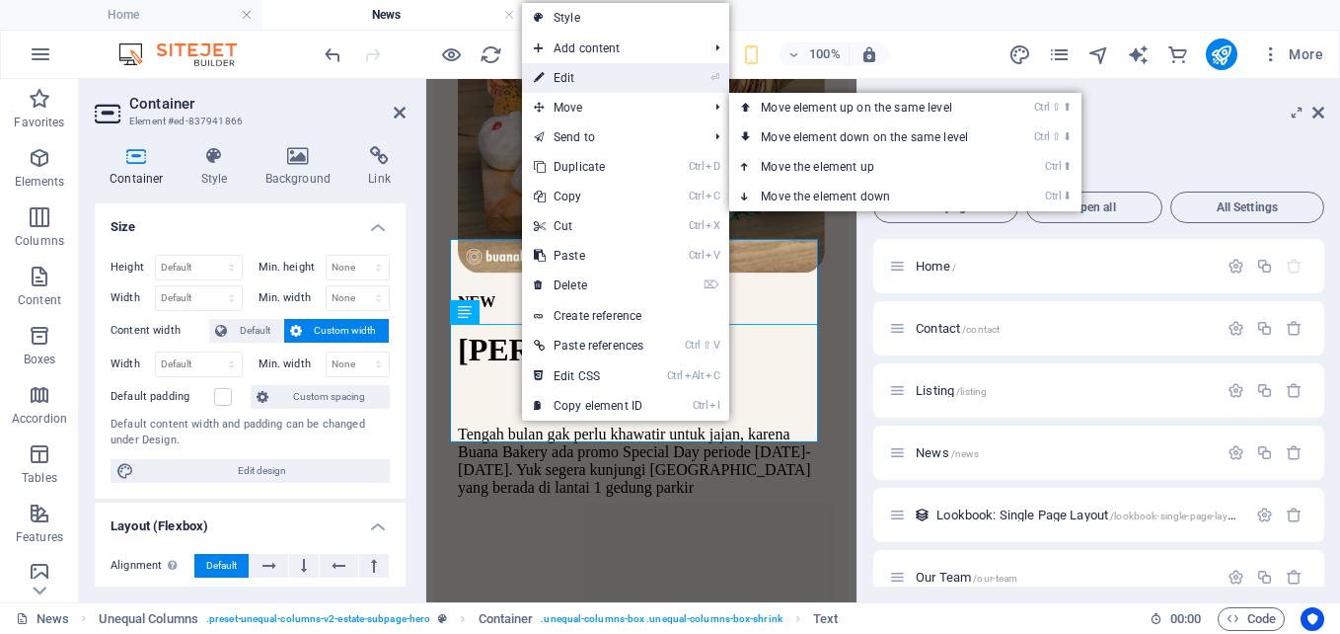
click at [600, 82] on link "⏎ Edit" at bounding box center [588, 78] width 133 height 30
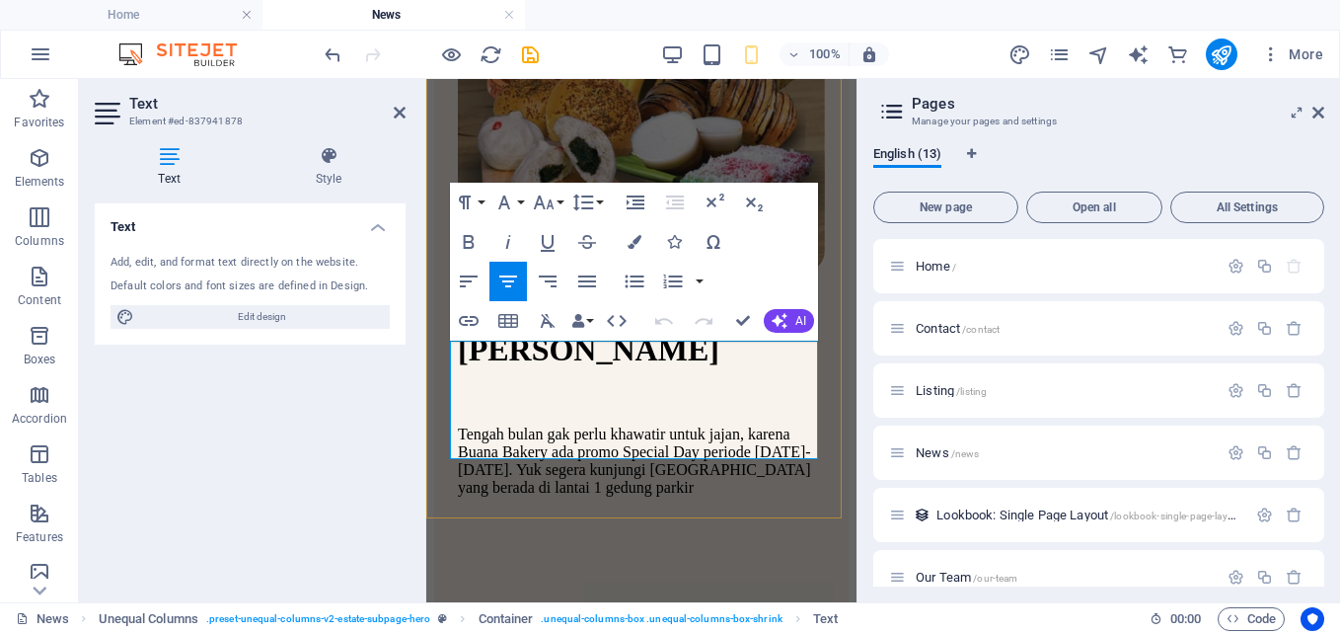
scroll to position [2712, 0]
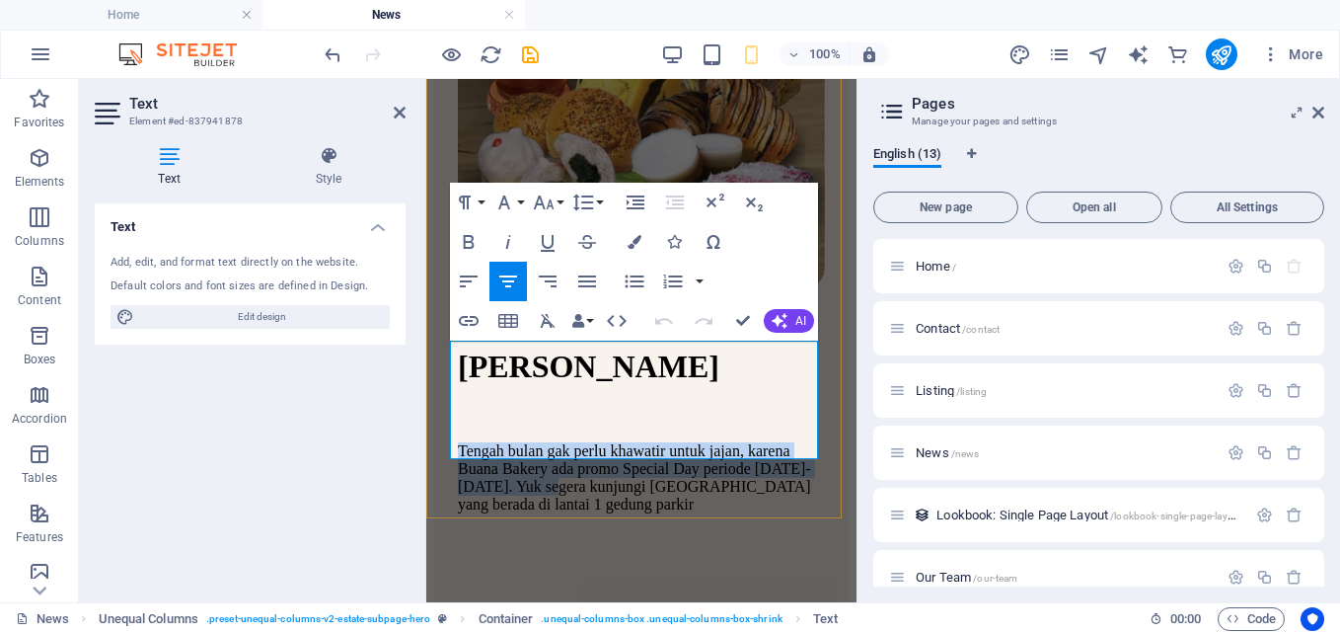
drag, startPoint x: 715, startPoint y: 400, endPoint x: 453, endPoint y: 357, distance: 265.0
click at [458, 442] on p "Tengah bulan gak perlu khawatir untuk jajan, karena Buana Bakery ada promo Spec…" at bounding box center [641, 477] width 367 height 71
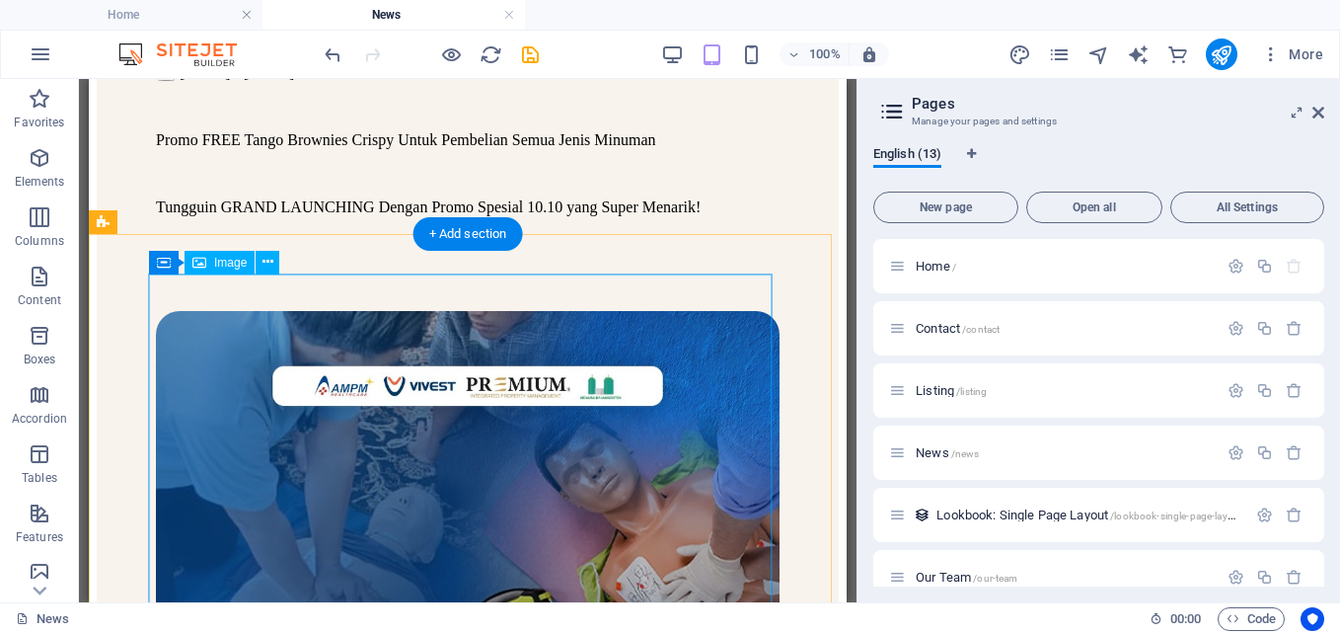
scroll to position [1481, 0]
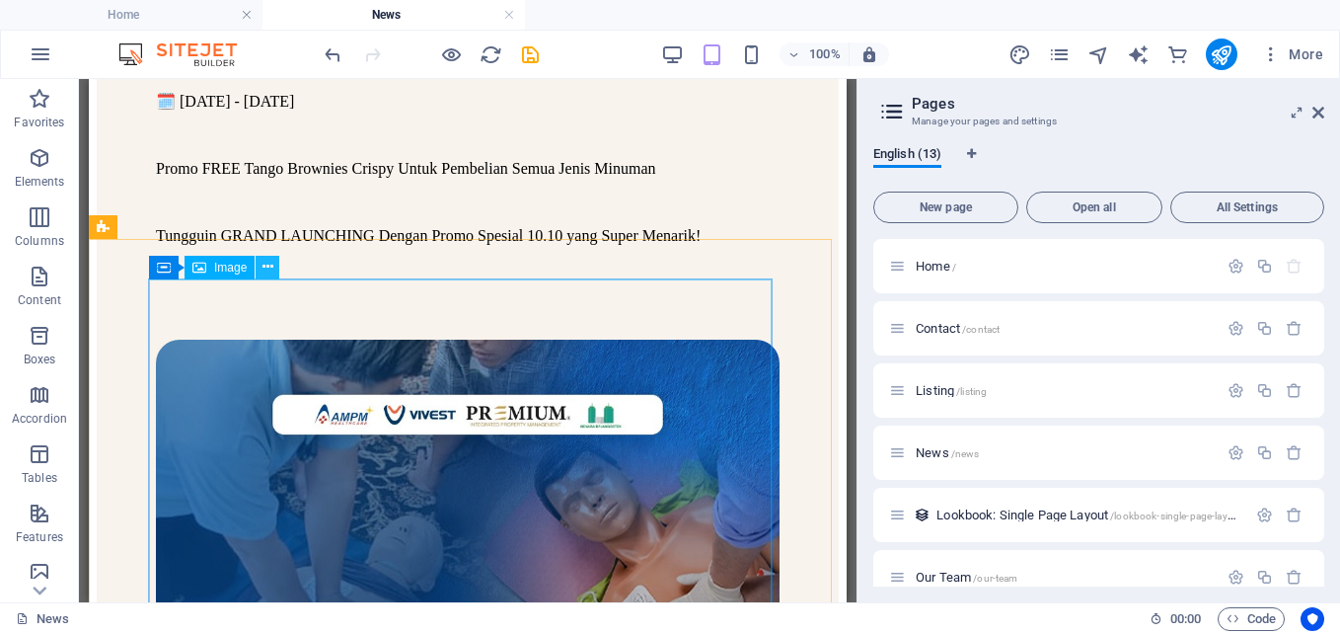
click at [267, 264] on icon at bounding box center [268, 267] width 11 height 21
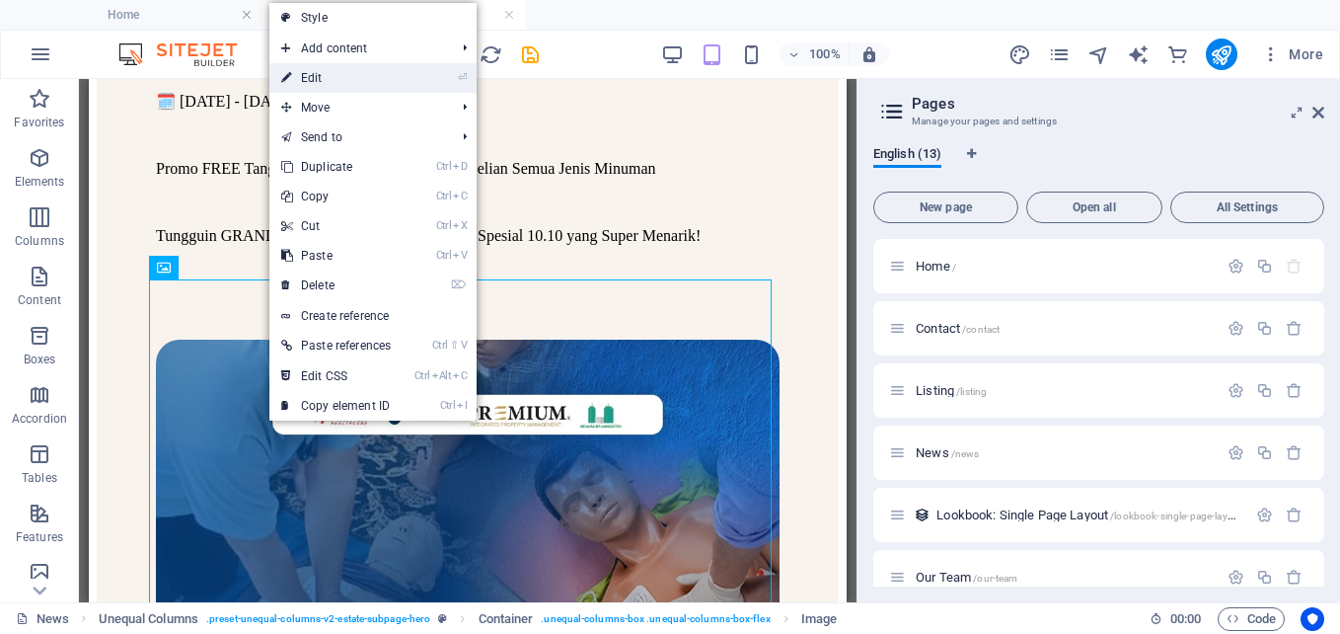
click at [346, 88] on link "⏎ Edit" at bounding box center [335, 78] width 133 height 30
select select "%"
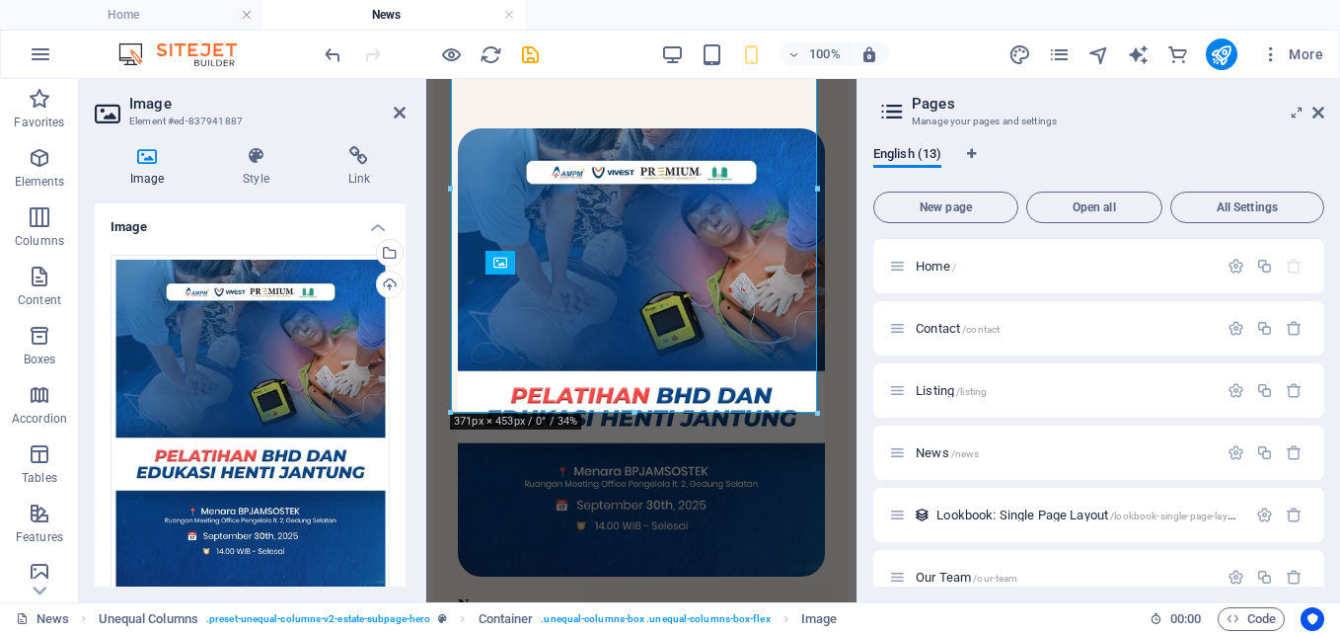
scroll to position [1485, 0]
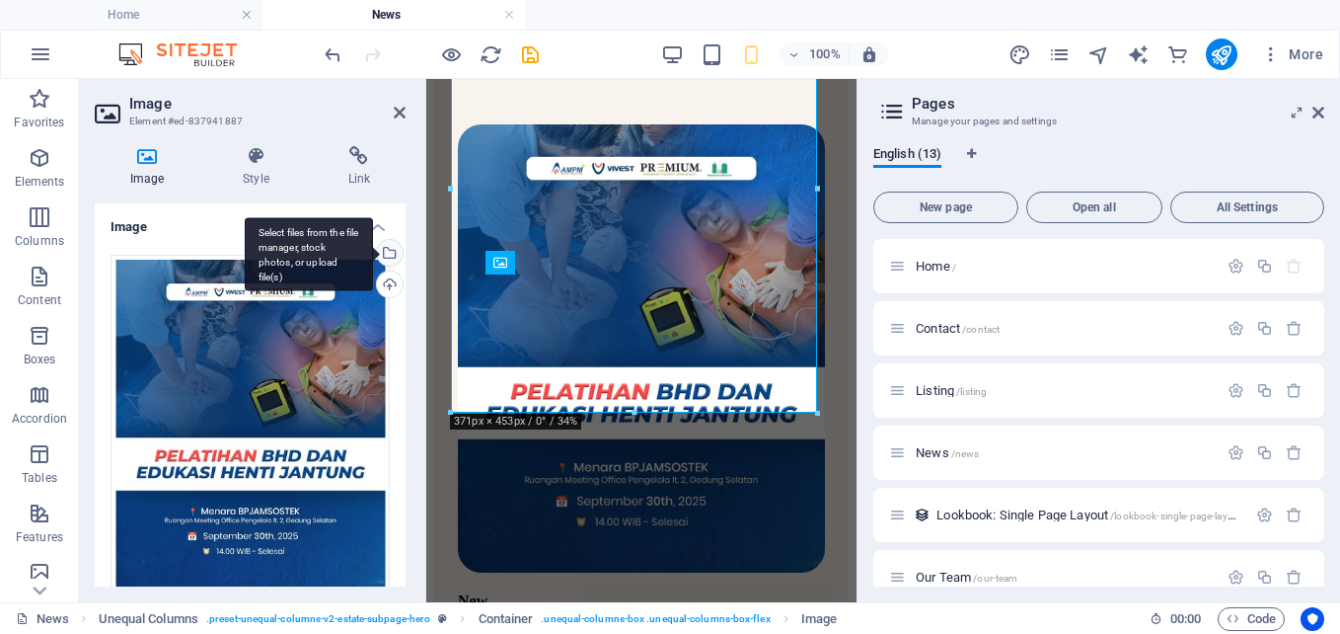
click at [373, 247] on div "Select files from the file manager, stock photos, or upload file(s)" at bounding box center [309, 254] width 128 height 74
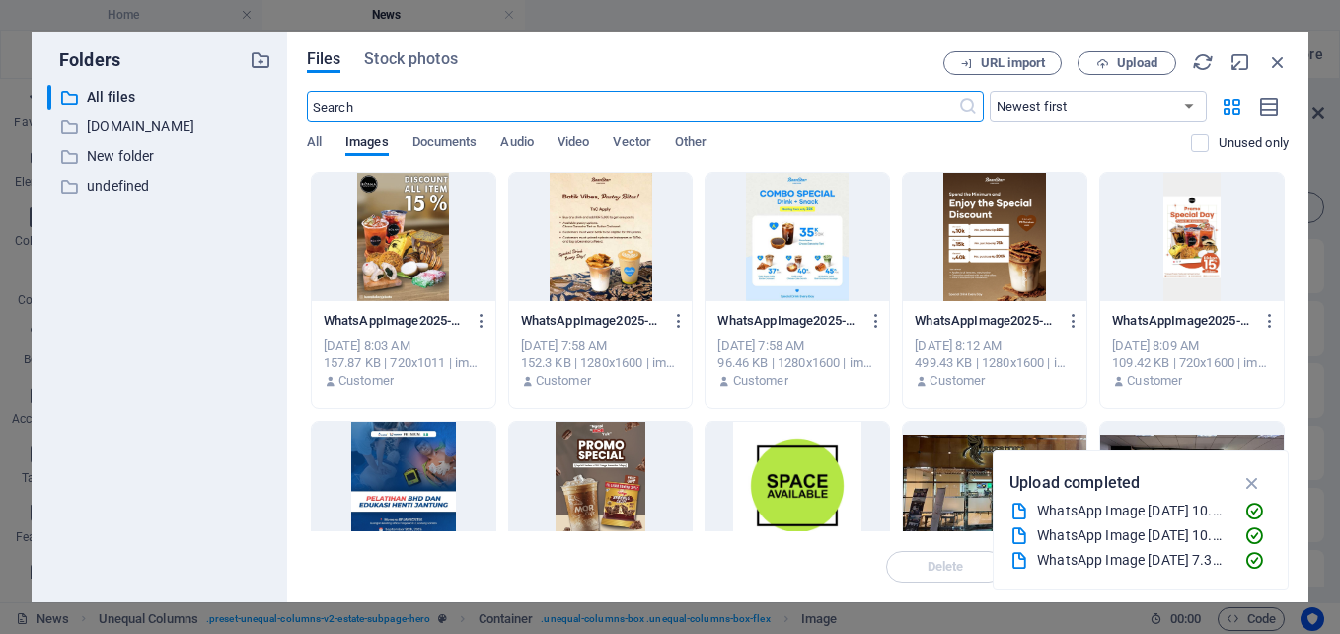
scroll to position [0, 0]
click at [1128, 58] on span "Upload" at bounding box center [1137, 63] width 40 height 12
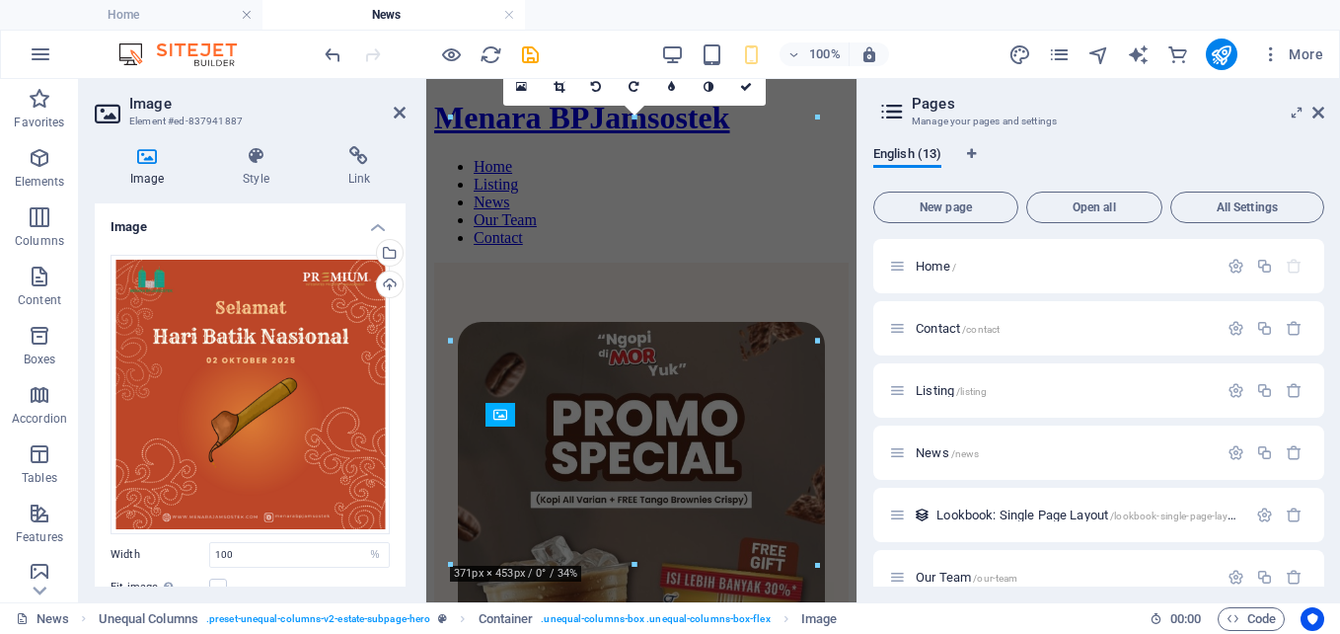
scroll to position [1333, 0]
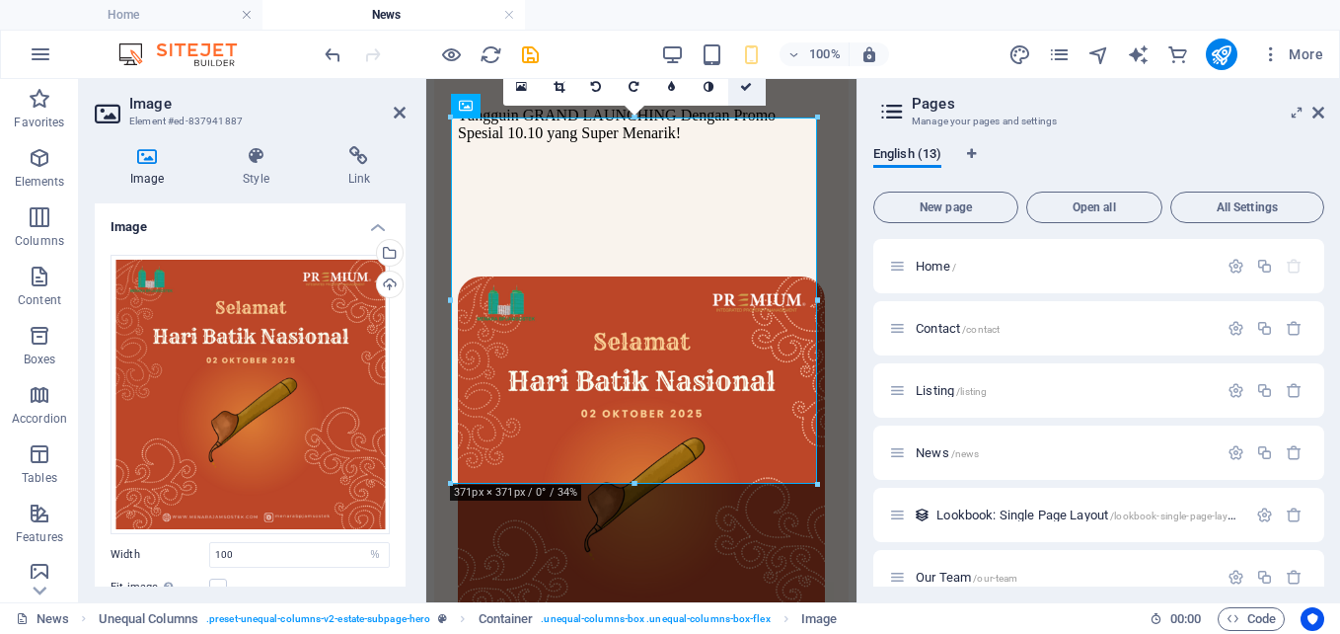
click at [752, 82] on icon at bounding box center [746, 87] width 12 height 12
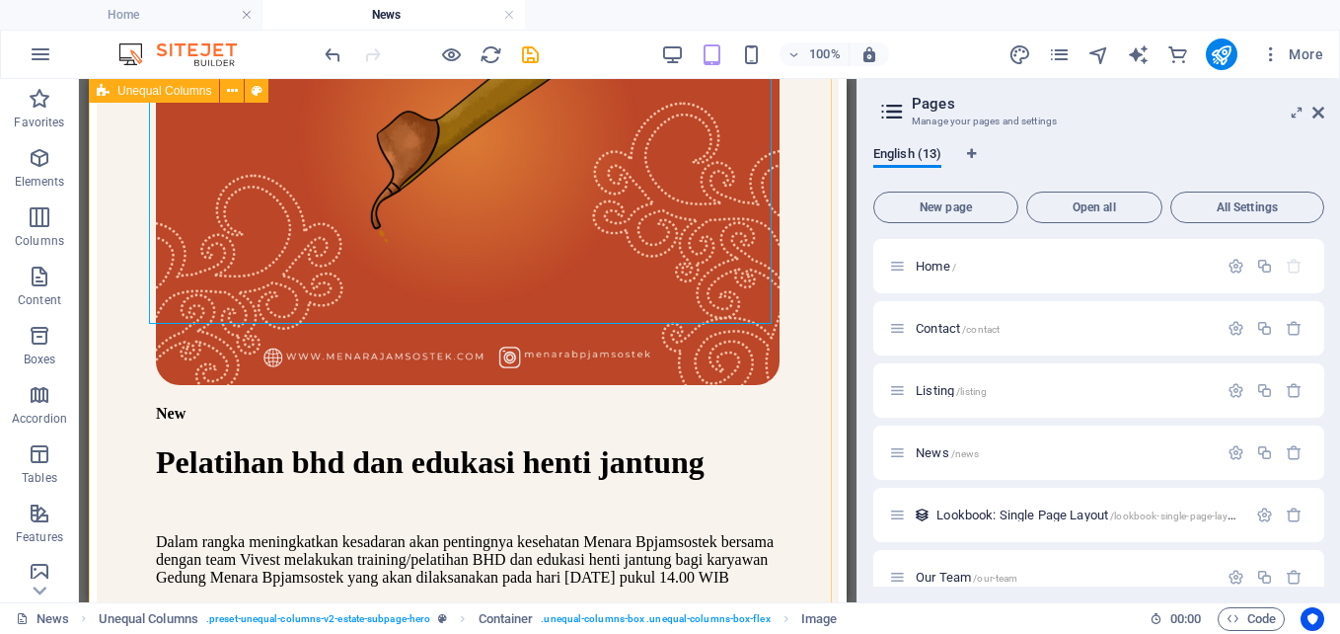
scroll to position [2122, 0]
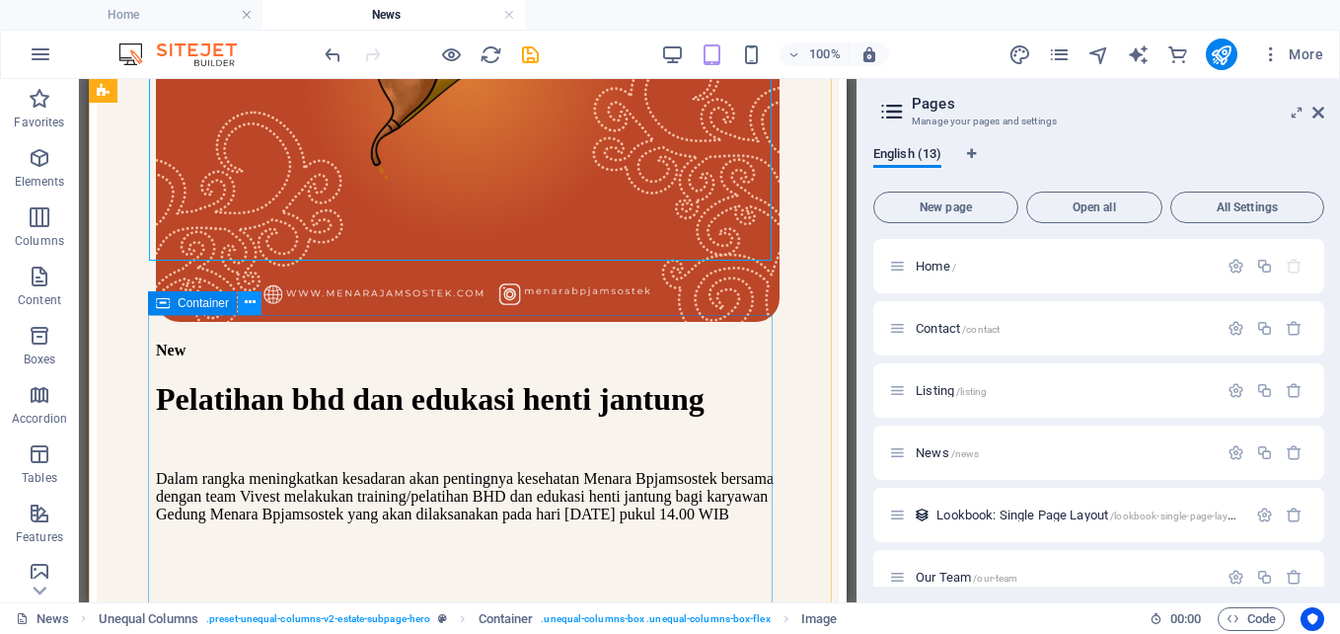
click at [253, 304] on icon at bounding box center [250, 302] width 11 height 21
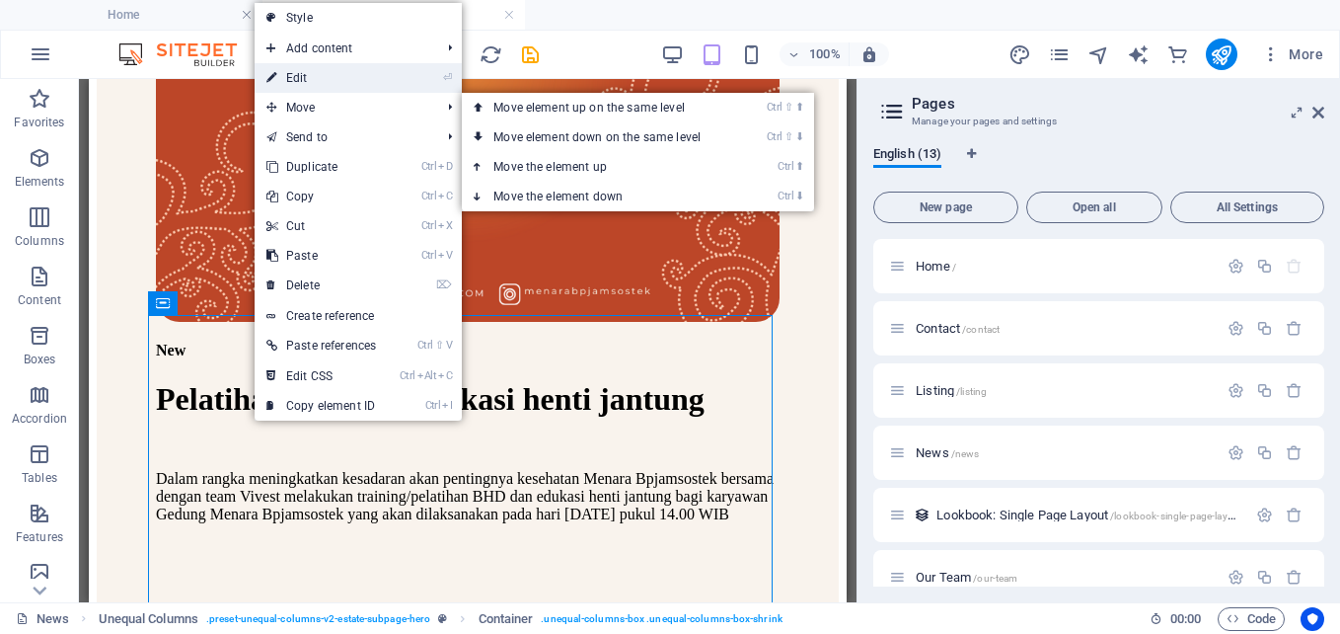
click at [344, 88] on link "⏎ Edit" at bounding box center [321, 78] width 133 height 30
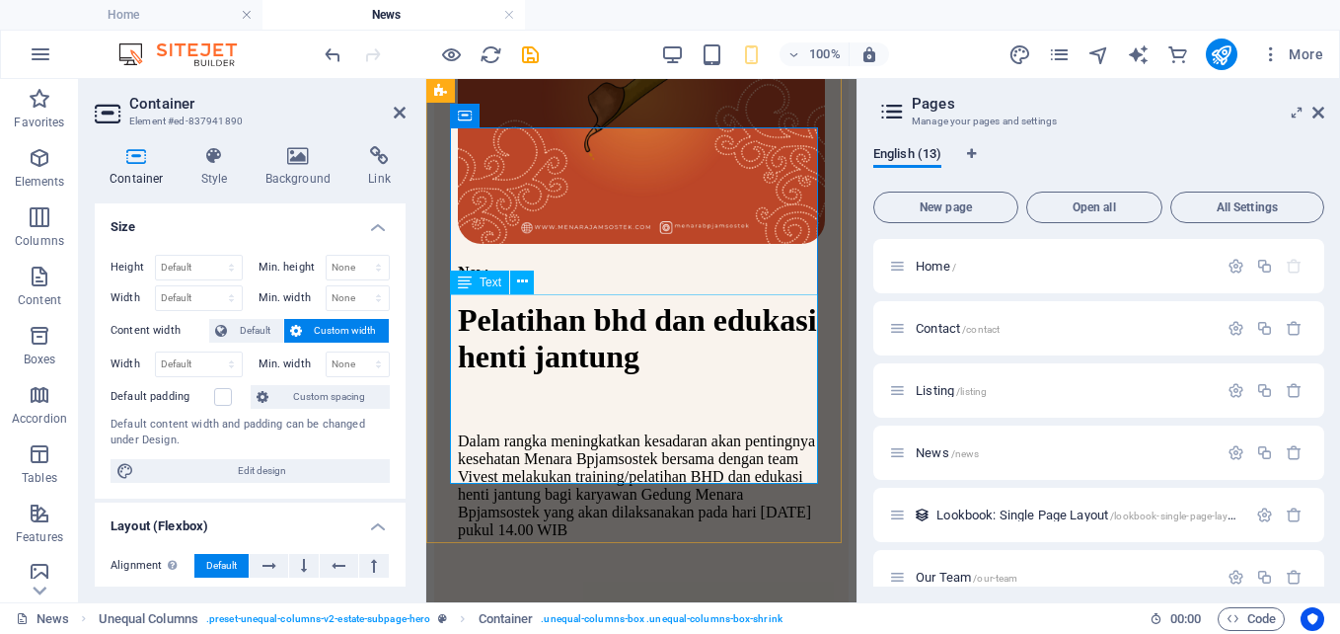
scroll to position [1634, 0]
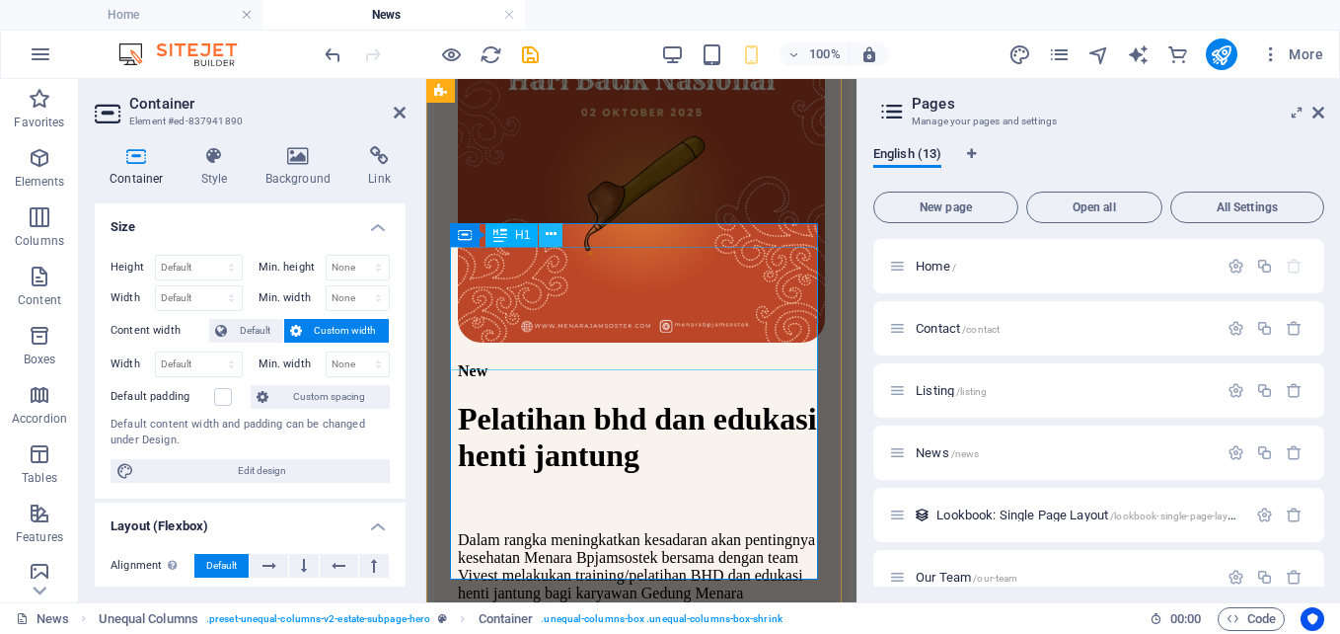
click at [550, 235] on icon at bounding box center [551, 234] width 11 height 21
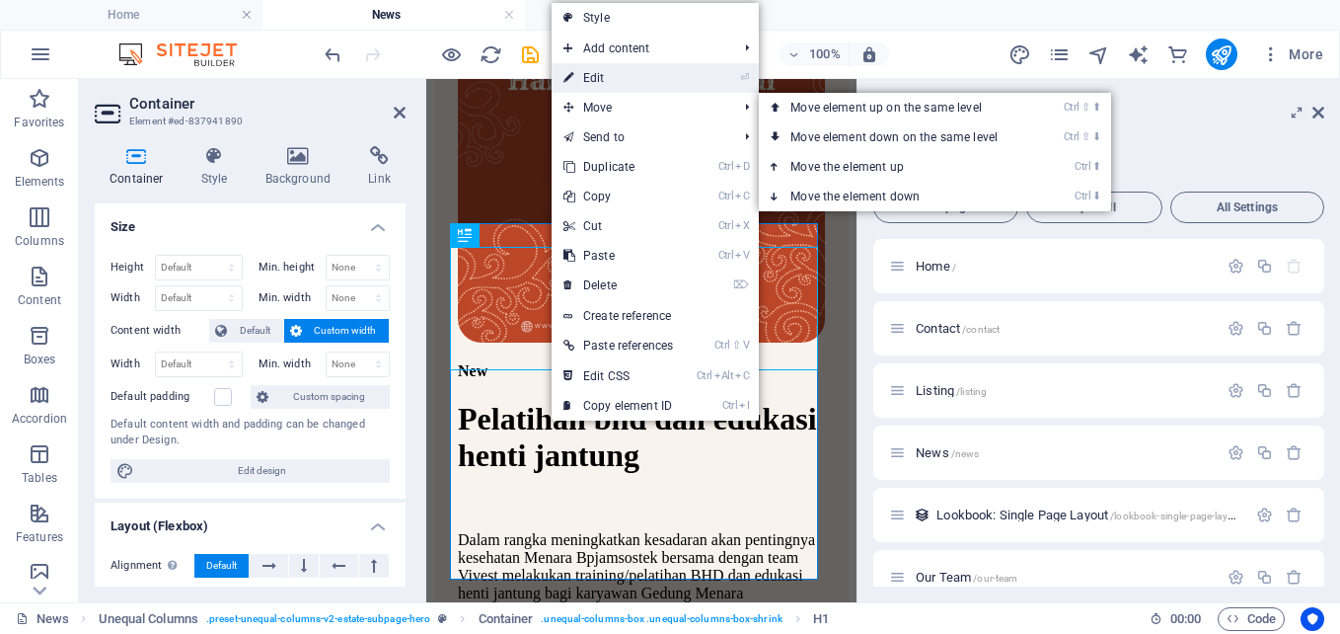
click at [621, 85] on link "⏎ Edit" at bounding box center [618, 78] width 133 height 30
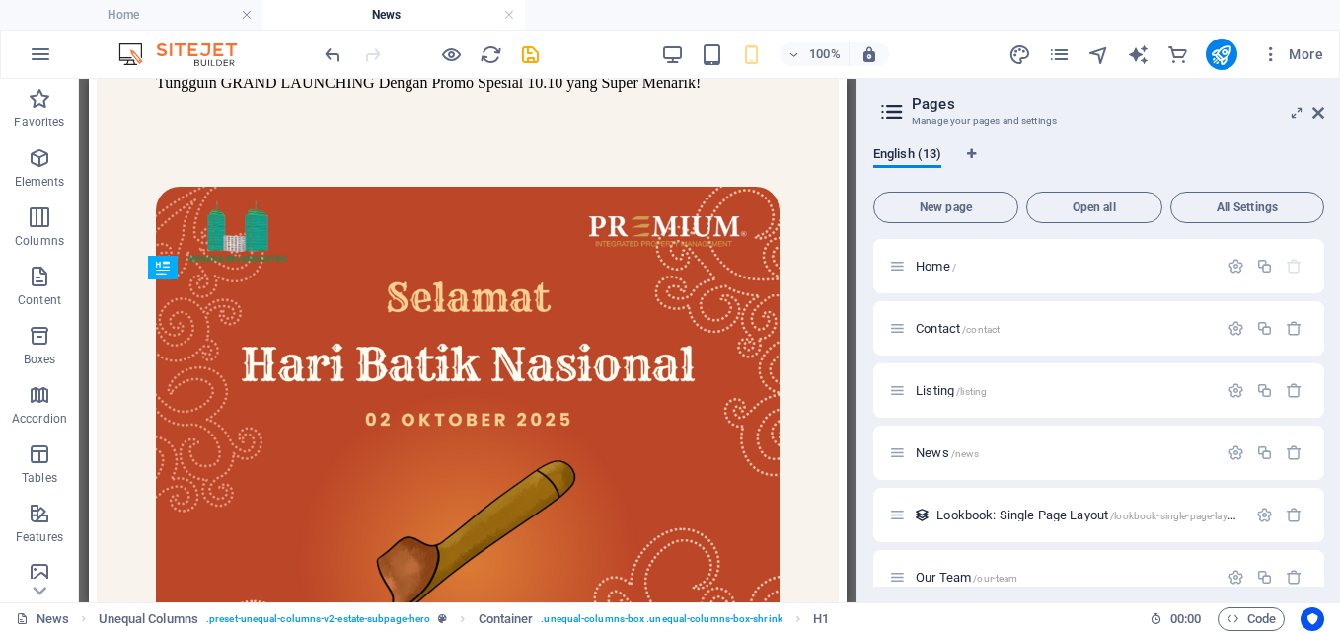
scroll to position [2184, 0]
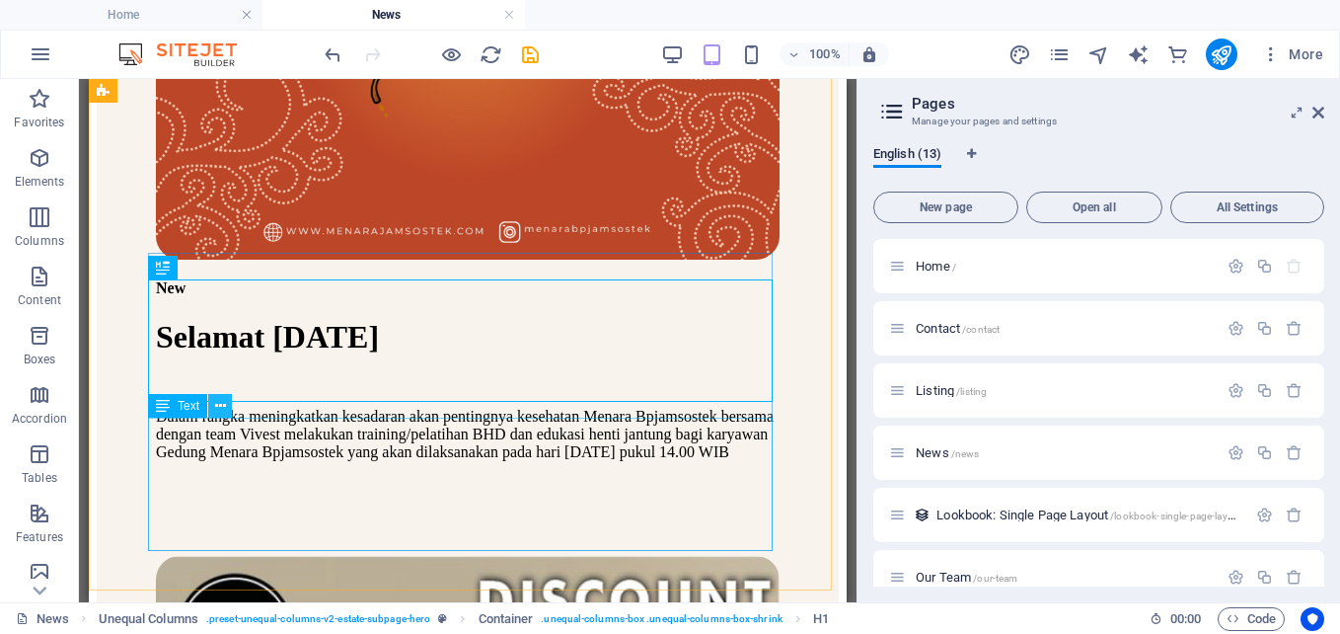
click at [223, 407] on icon at bounding box center [220, 406] width 11 height 21
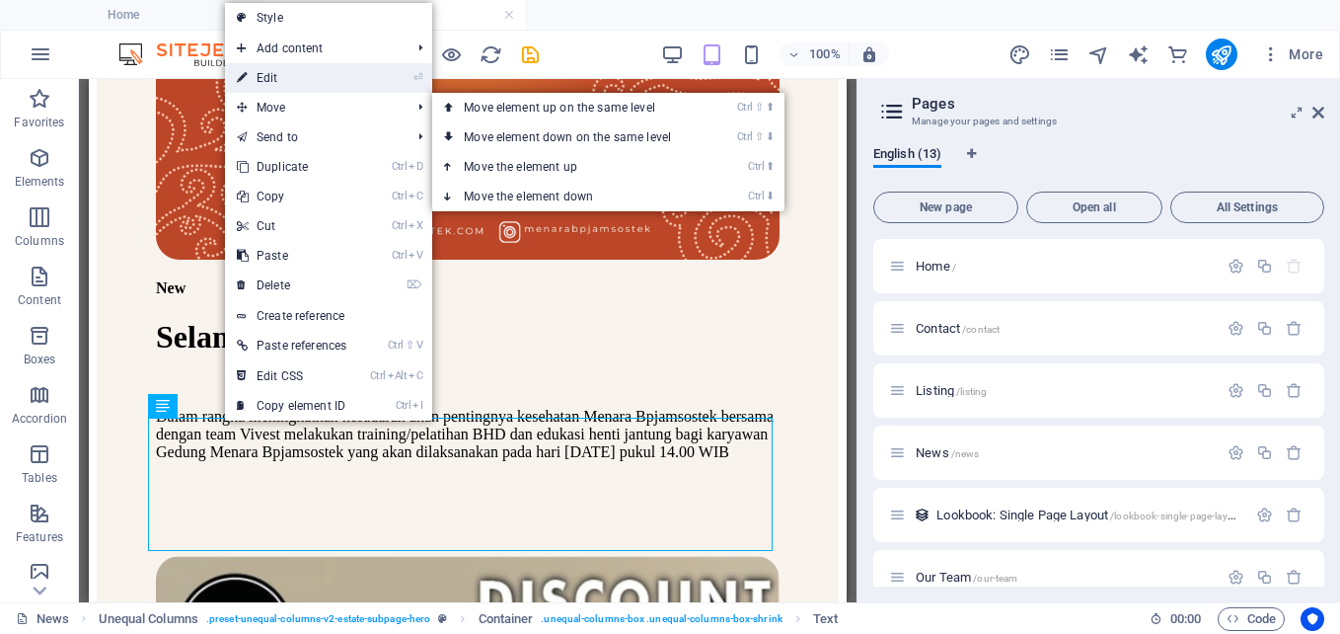
click at [321, 83] on link "⏎ Edit" at bounding box center [291, 78] width 133 height 30
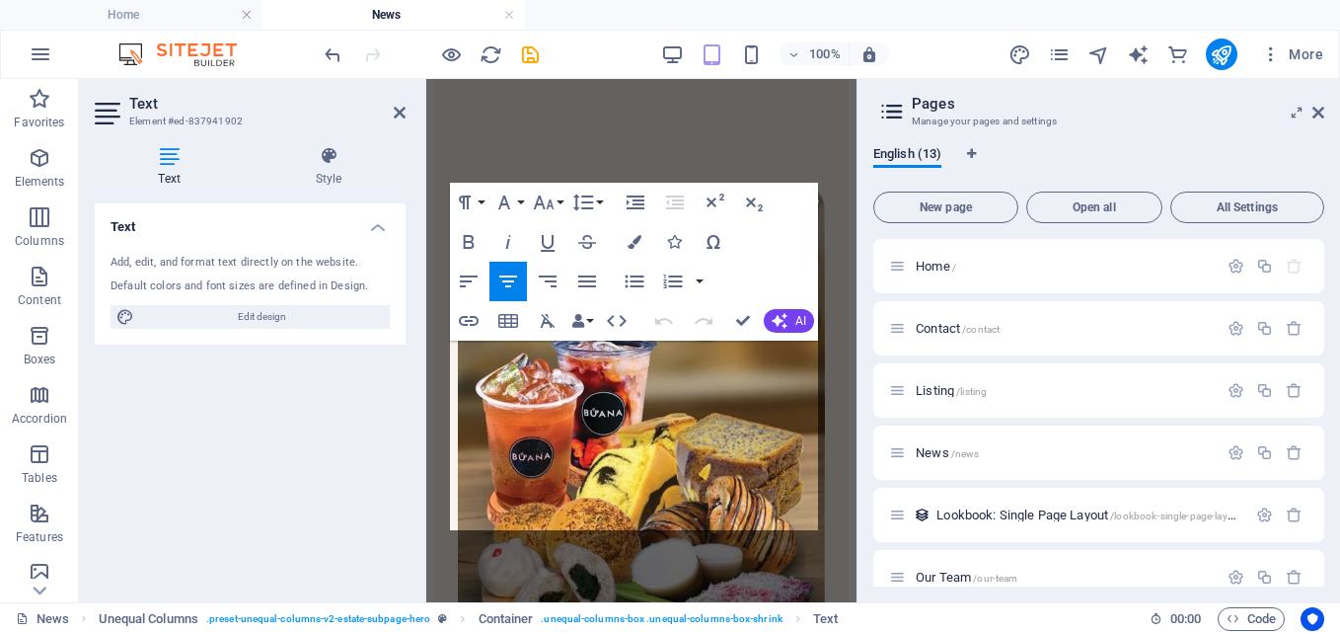
scroll to position [1641, 0]
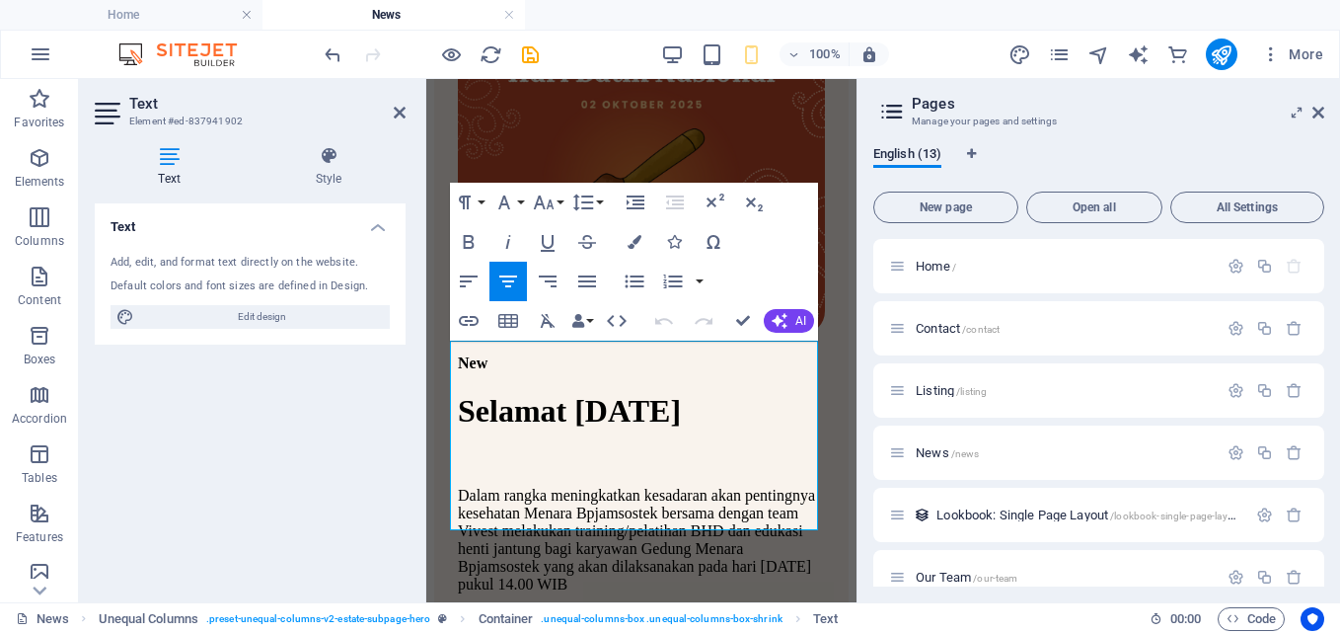
drag, startPoint x: 661, startPoint y: 509, endPoint x: 454, endPoint y: 343, distance: 266.1
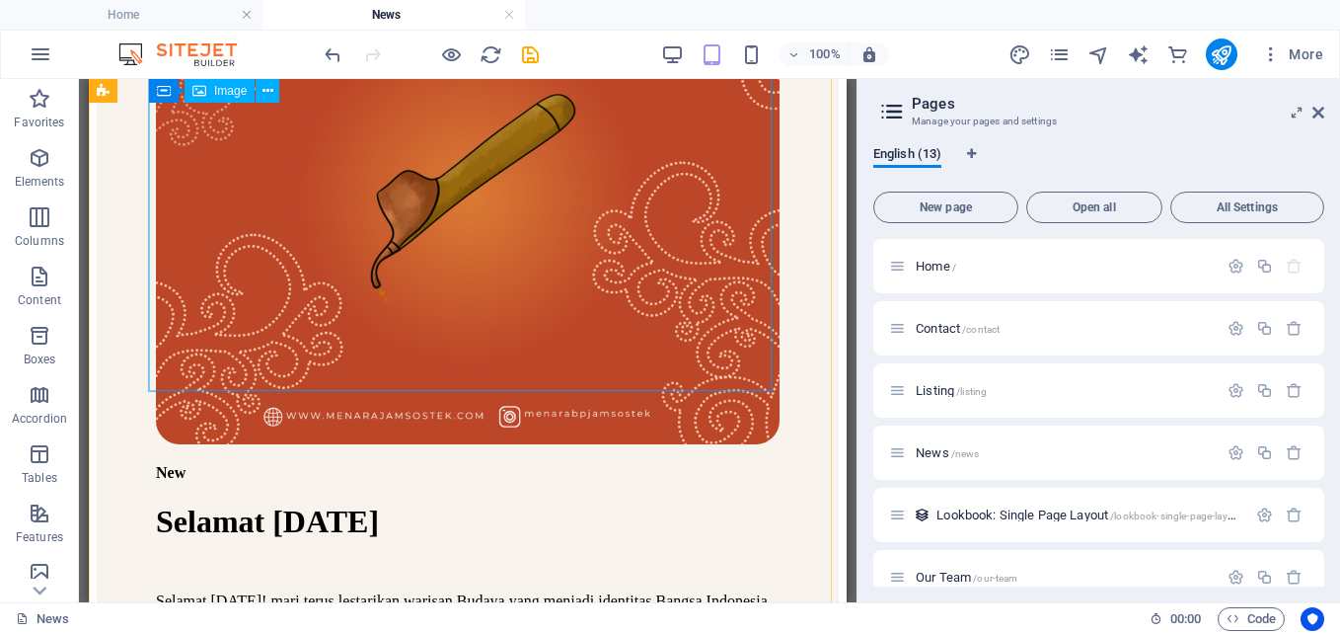
scroll to position [1992, 0]
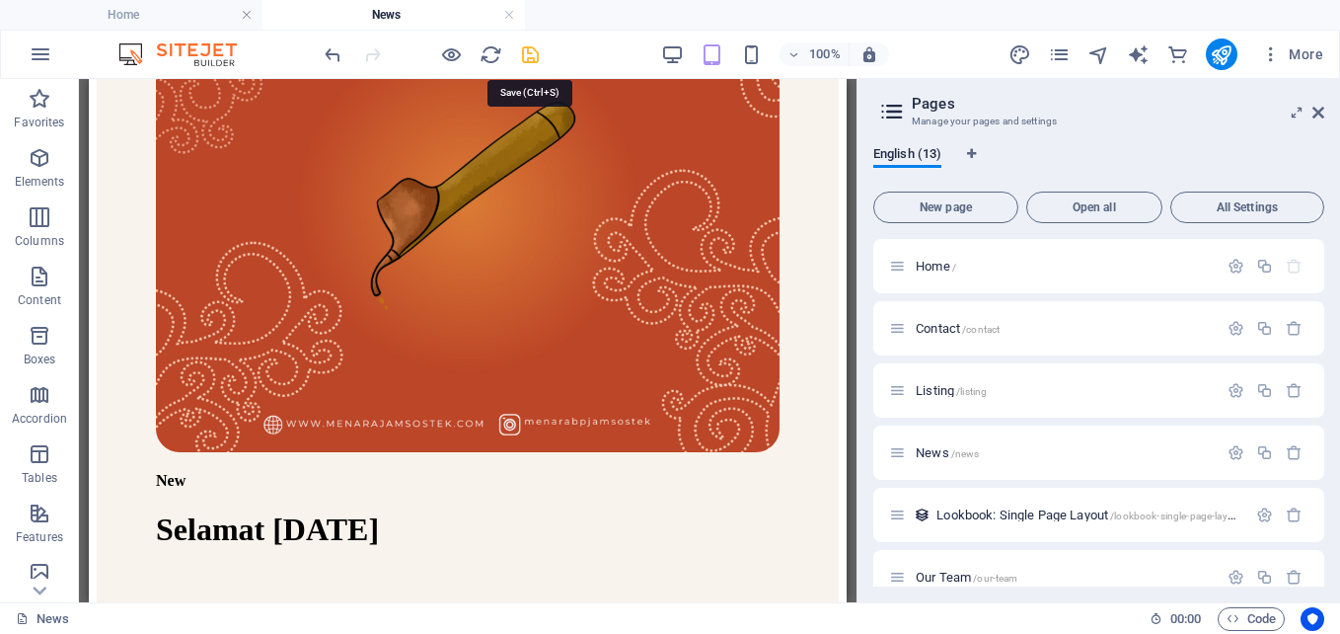
click at [531, 54] on icon "save" at bounding box center [530, 54] width 23 height 23
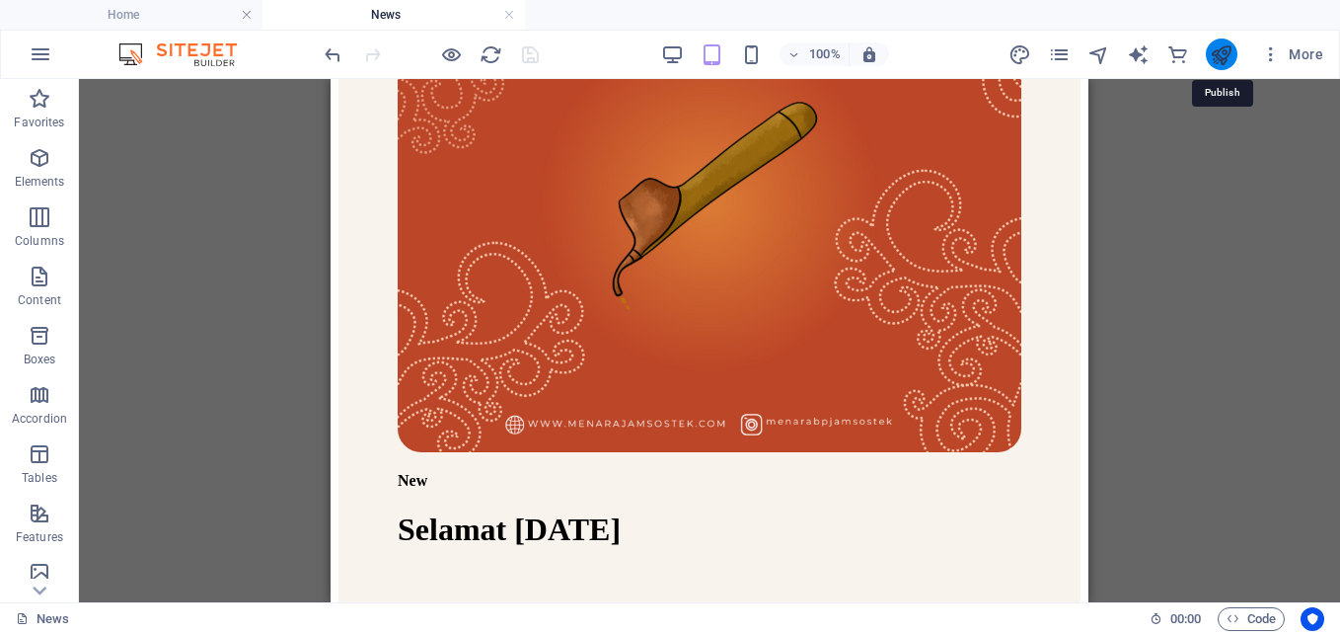
click at [1222, 51] on icon "publish" at bounding box center [1221, 54] width 23 height 23
